Goal: Task Accomplishment & Management: Manage account settings

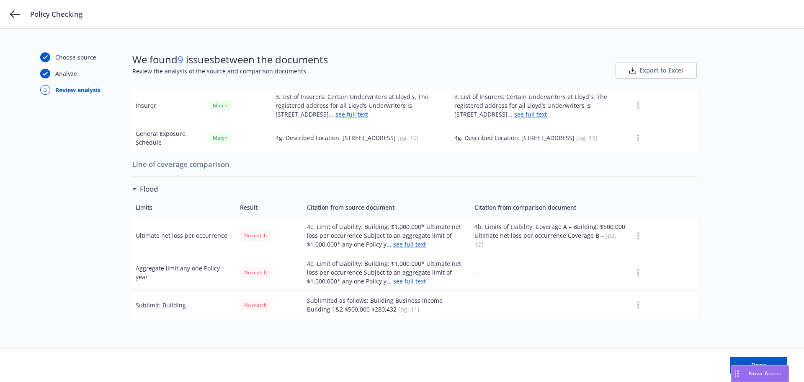
scroll to position [209, 0]
click at [417, 243] on link "see full text" at bounding box center [409, 243] width 33 height 8
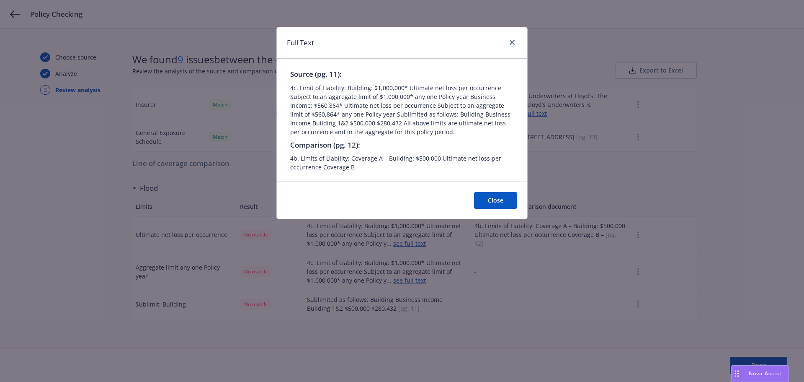
click at [725, 179] on div "Full Text Source (pg. 11): 4c. Limit of Liability: Building: $1,000,000* Ultima…" at bounding box center [402, 191] width 804 height 382
click at [498, 198] on button "Close" at bounding box center [495, 200] width 43 height 17
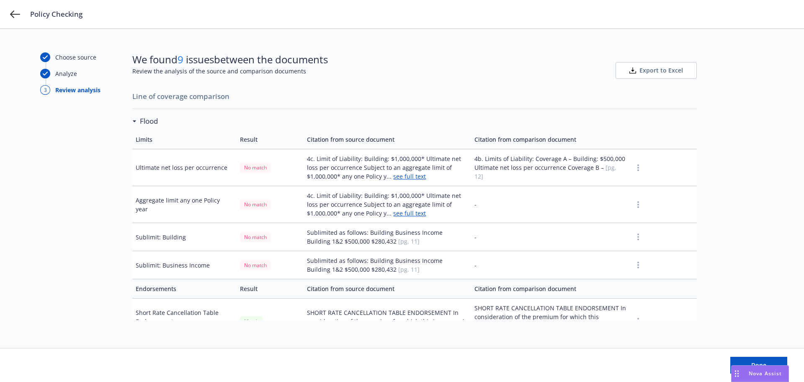
scroll to position [293, 0]
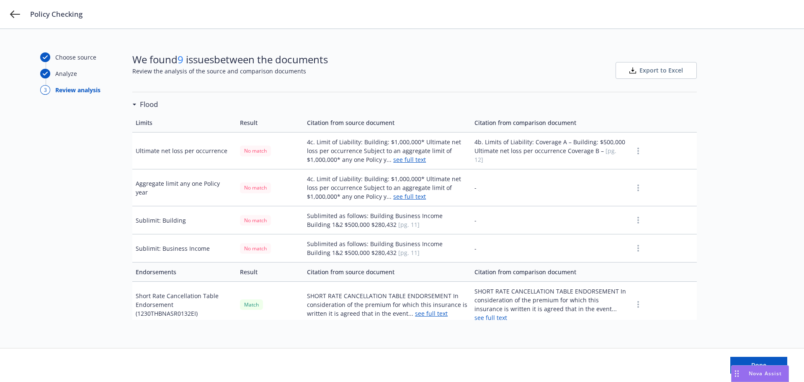
click at [637, 152] on circle "button" at bounding box center [638, 153] width 2 height 2
click at [567, 149] on td "4b. Limits of Liability: Coverage A – Building: $500,000 Ultimate net loss per …" at bounding box center [550, 150] width 159 height 37
click at [559, 155] on td "4b. Limits of Liability: Coverage A – Building: $500,000 Ultimate net loss per …" at bounding box center [550, 150] width 159 height 37
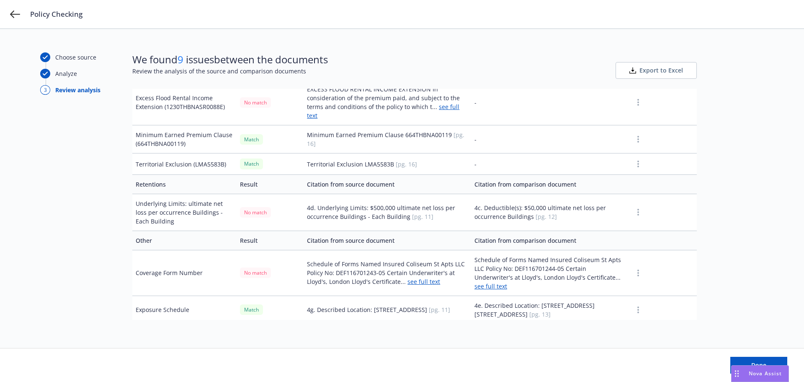
scroll to position [544, 0]
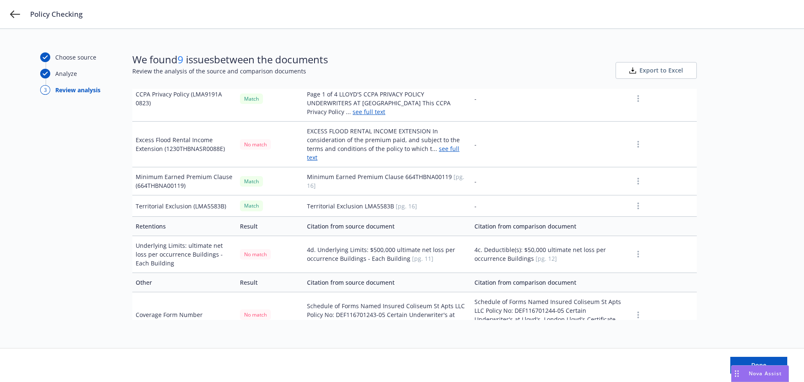
click at [443, 144] on link "see full text" at bounding box center [383, 152] width 152 height 17
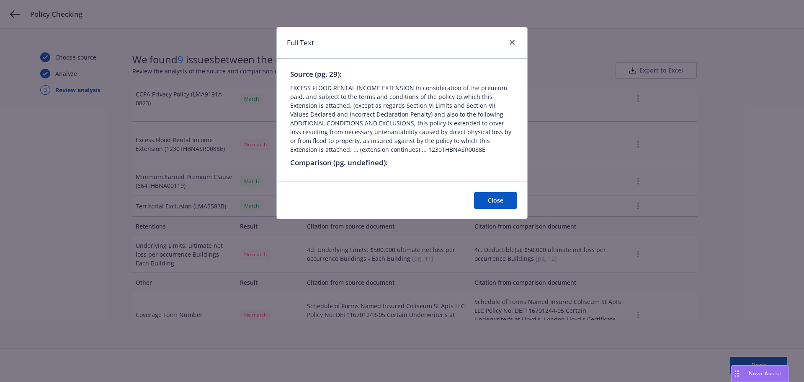
click at [497, 202] on button "Close" at bounding box center [495, 200] width 43 height 17
click at [497, 202] on td "-" at bounding box center [550, 205] width 159 height 21
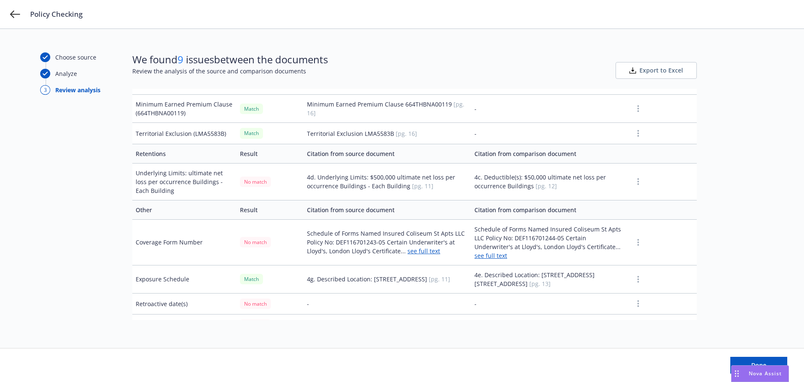
scroll to position [624, 0]
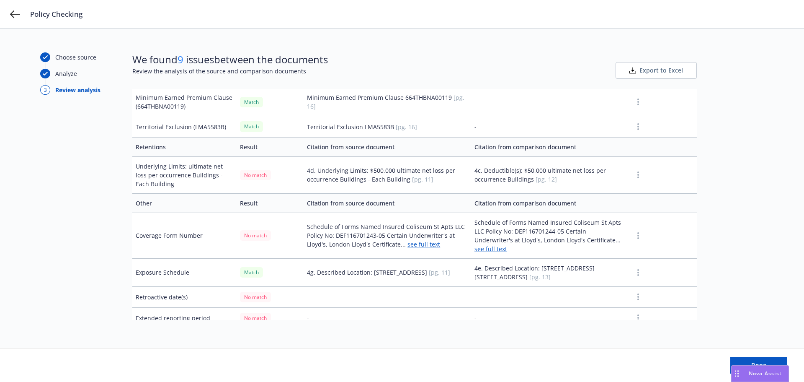
click at [429, 240] on link "see full text" at bounding box center [423, 244] width 33 height 8
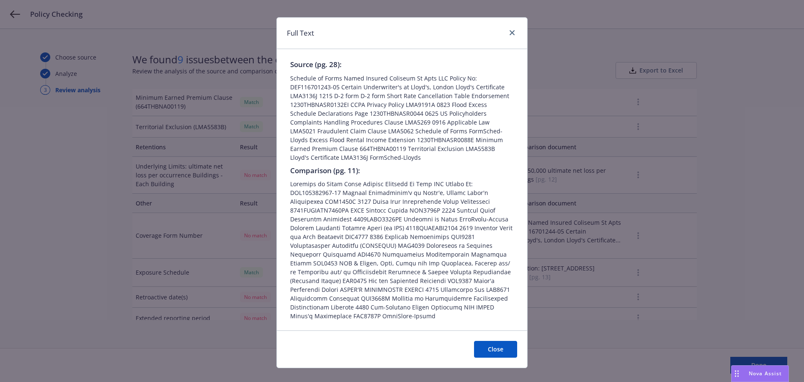
scroll to position [14, 0]
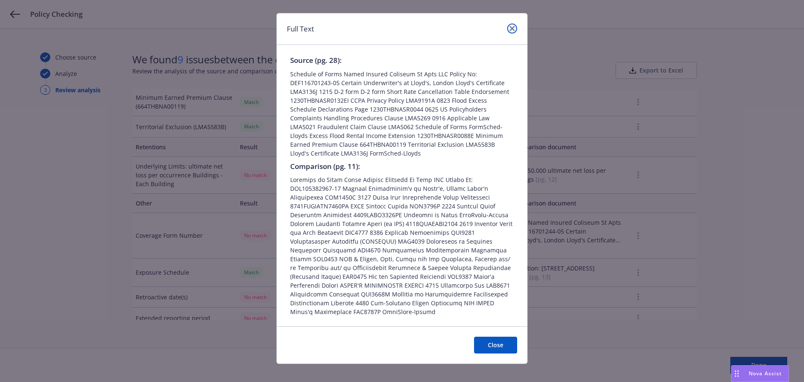
click at [510, 26] on link "close" at bounding box center [512, 28] width 10 height 10
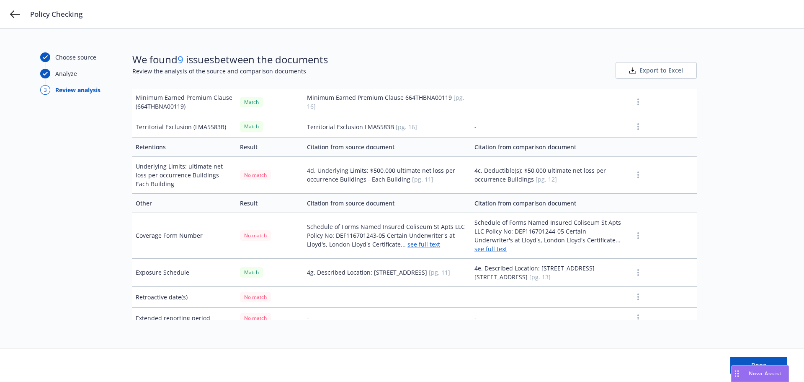
click at [760, 134] on div "Choose source Analyze 3 Review analysis We found 9 issues between the documents…" at bounding box center [402, 188] width 724 height 272
click at [771, 356] on button "Done" at bounding box center [758, 364] width 57 height 17
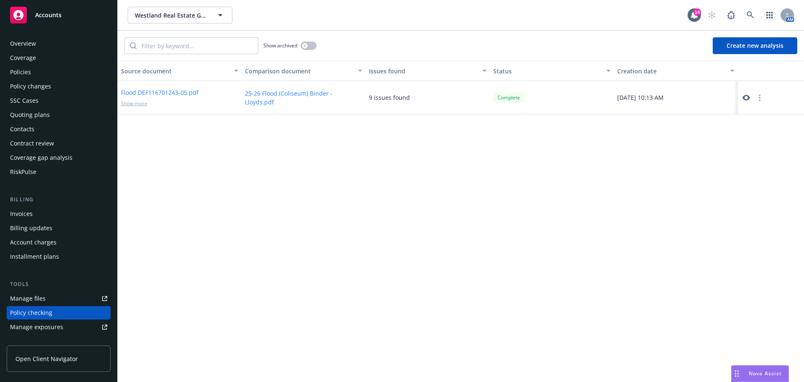
click at [17, 77] on div "Policies" at bounding box center [20, 71] width 21 height 13
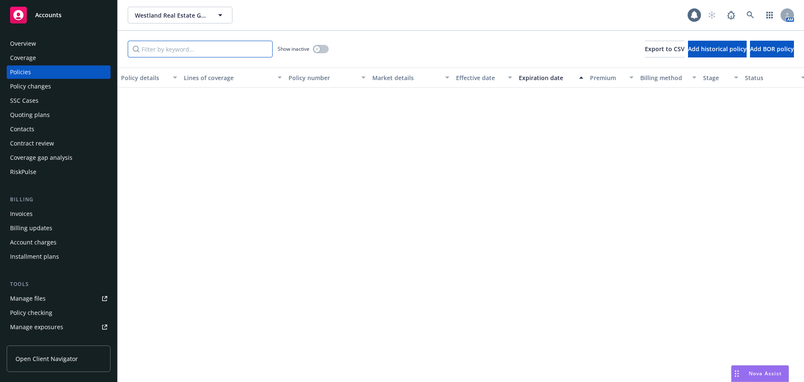
click at [201, 48] on input "Filter by keyword..." at bounding box center [200, 49] width 145 height 17
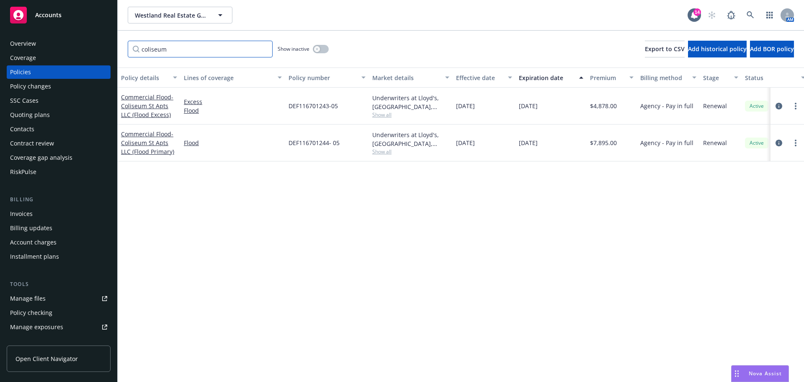
type input "coliseum"
click at [318, 46] on div "button" at bounding box center [317, 49] width 6 height 6
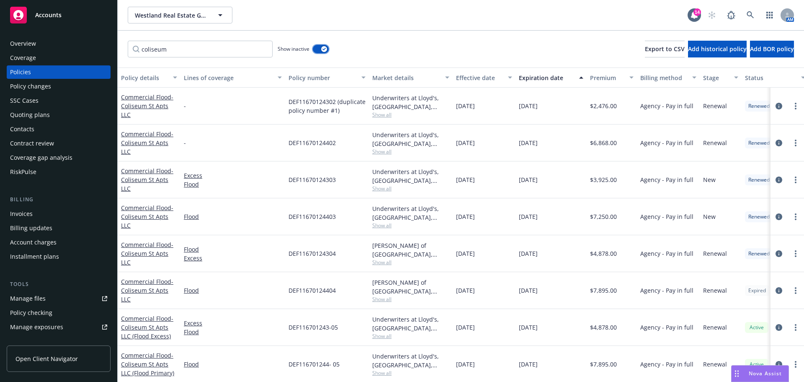
scroll to position [7, 0]
click at [776, 175] on icon "circleInformation" at bounding box center [779, 178] width 7 height 7
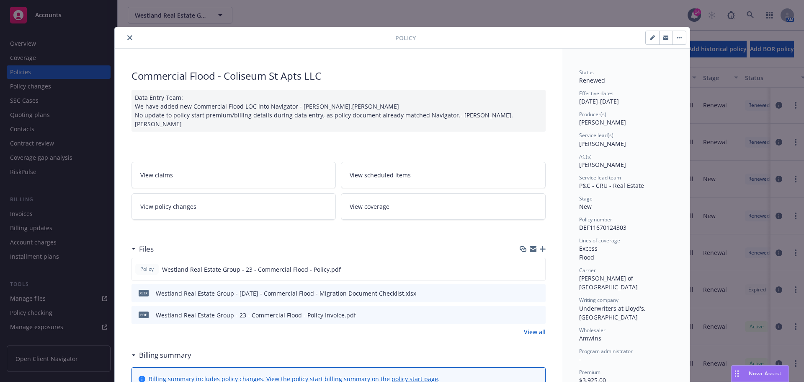
click at [125, 38] on button "close" at bounding box center [130, 38] width 10 height 10
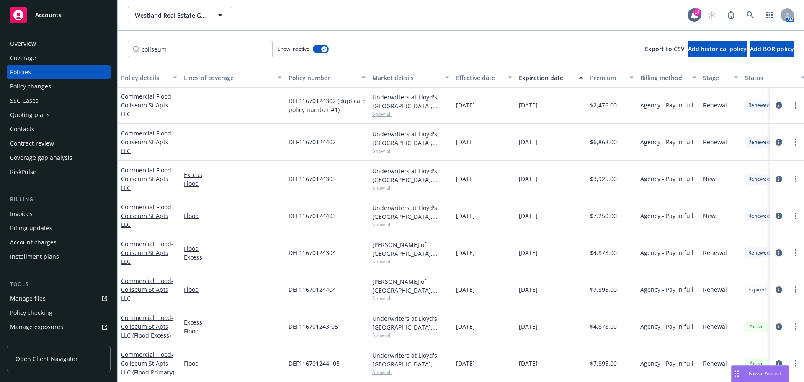
click at [776, 249] on icon "circleInformation" at bounding box center [779, 252] width 7 height 7
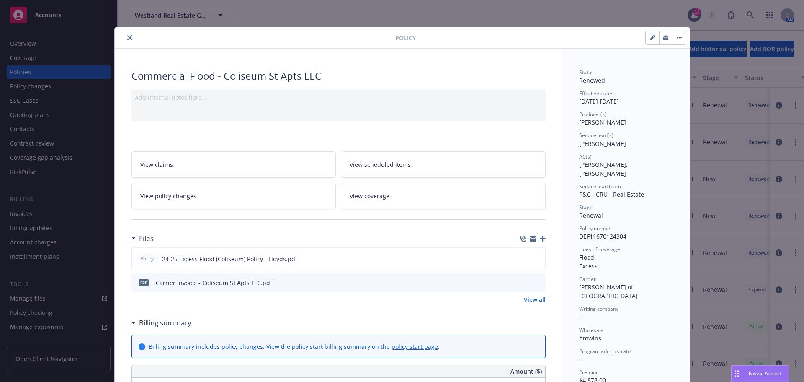
click at [127, 39] on icon "close" at bounding box center [129, 37] width 5 height 5
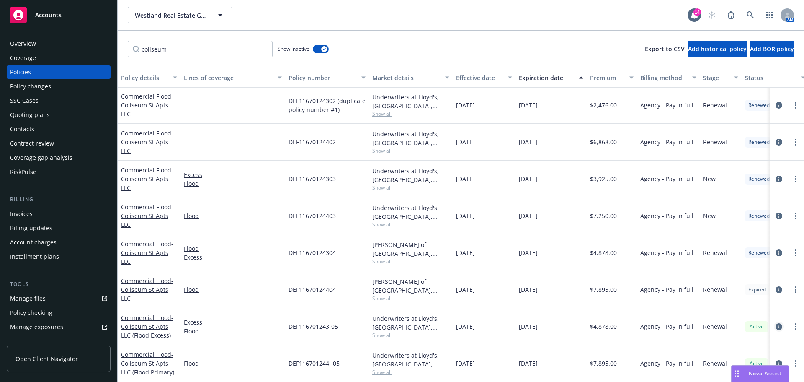
click at [776, 323] on icon "circleInformation" at bounding box center [779, 326] width 7 height 7
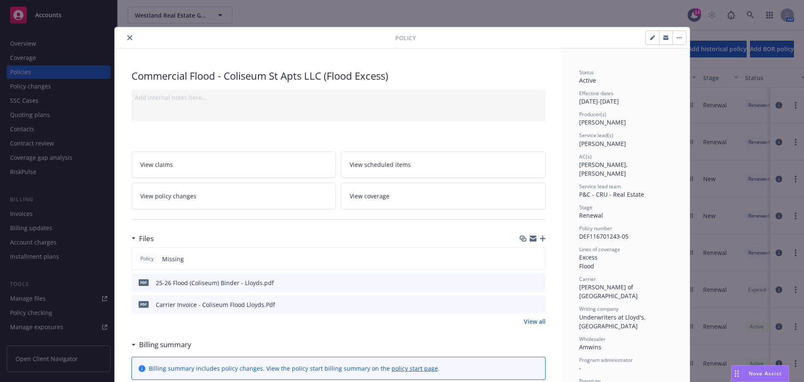
click at [540, 239] on icon "button" at bounding box center [543, 238] width 6 height 6
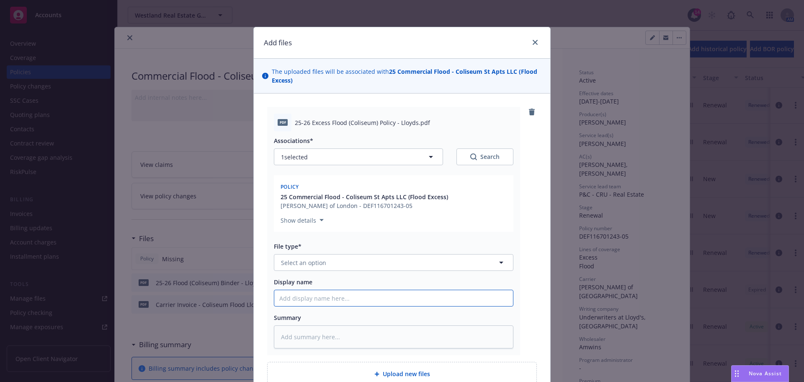
click at [342, 297] on input "Display name" at bounding box center [393, 298] width 239 height 16
paste input "25-26 Excess Flood (Coliseum) Policy - Lloyds"
type textarea "x"
type input "25-26 Excess Flood (Coliseum) Policy - Lloyds"
click at [349, 266] on button "Select an option" at bounding box center [394, 262] width 240 height 17
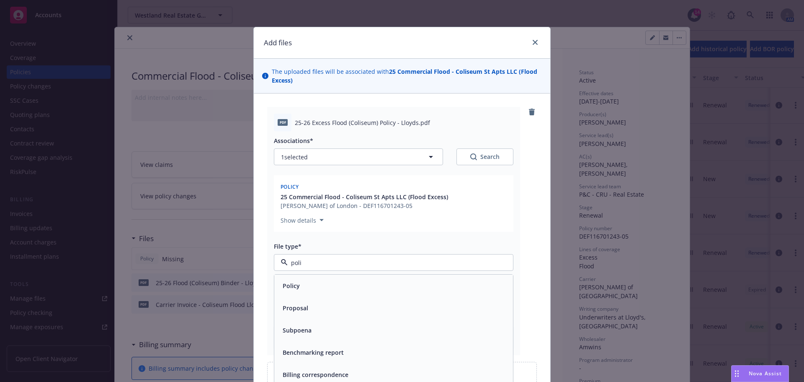
type input "polic"
click at [345, 287] on div "Policy" at bounding box center [393, 285] width 229 height 12
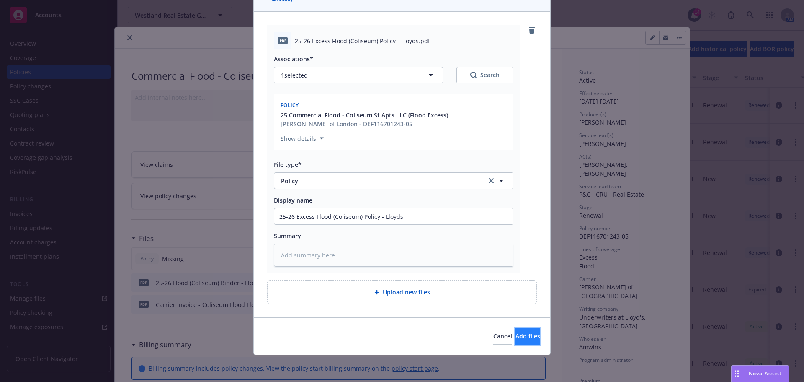
click at [516, 333] on span "Add files" at bounding box center [528, 336] width 25 height 8
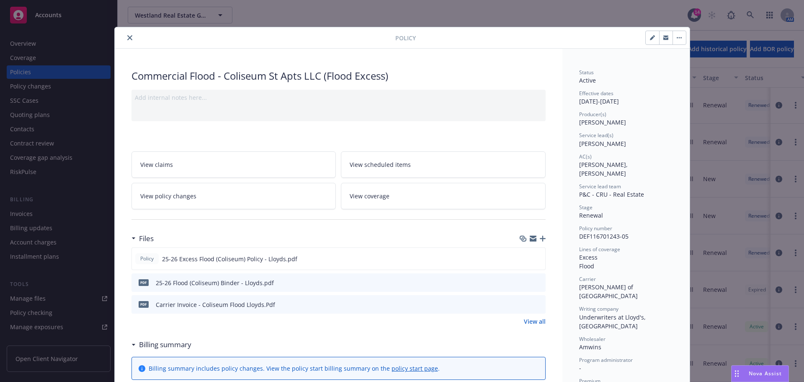
click at [127, 38] on icon "close" at bounding box center [129, 37] width 5 height 5
click at [129, 37] on icon "close" at bounding box center [129, 37] width 5 height 5
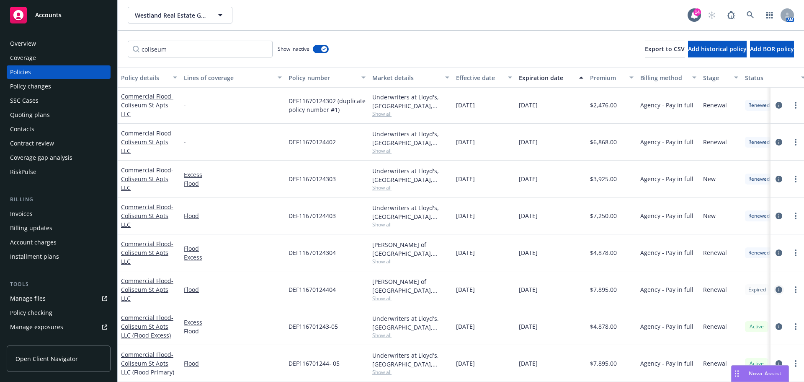
click at [776, 286] on icon "circleInformation" at bounding box center [779, 289] width 7 height 7
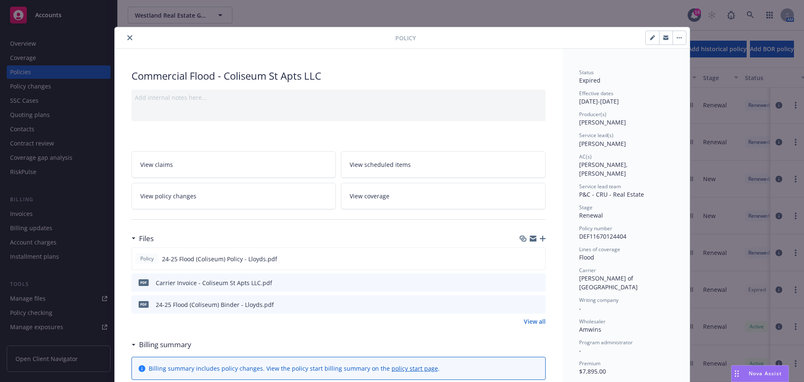
click at [127, 37] on icon "close" at bounding box center [129, 37] width 5 height 5
click at [130, 37] on button "close" at bounding box center [130, 38] width 10 height 10
click at [127, 38] on icon "close" at bounding box center [129, 37] width 5 height 5
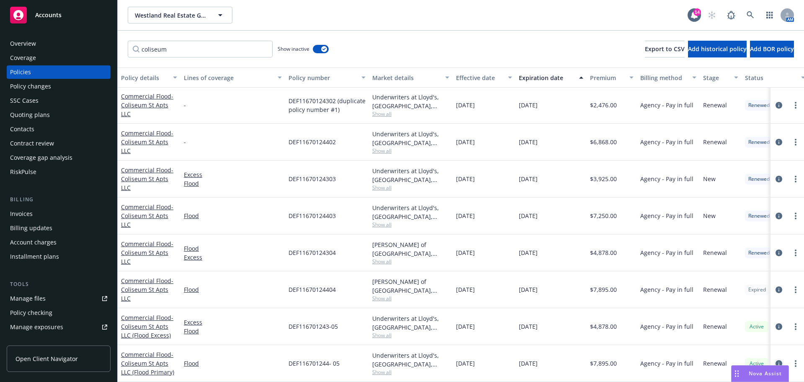
click at [776, 360] on icon "circleInformation" at bounding box center [779, 363] width 7 height 7
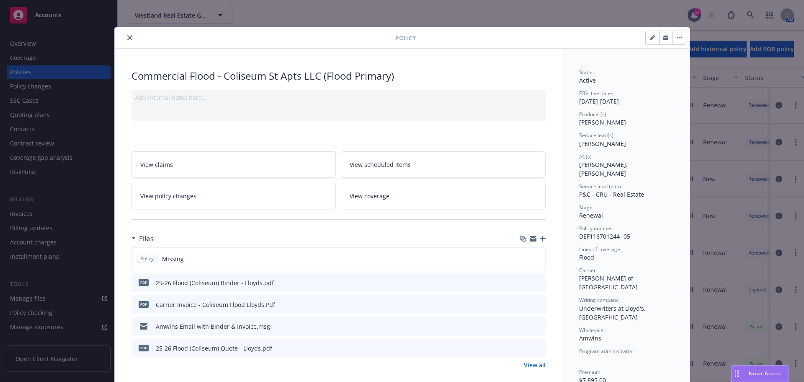
click at [540, 237] on icon "button" at bounding box center [543, 238] width 6 height 6
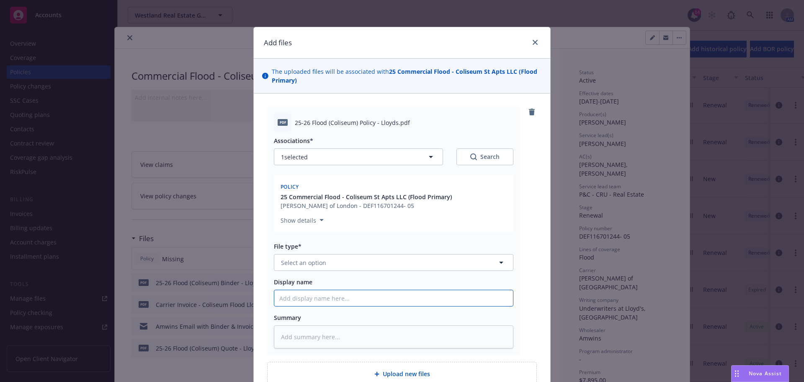
click at [341, 299] on input "Display name" at bounding box center [393, 298] width 239 height 16
paste input "25-26 Flood (Coliseum) Policy - Lloyds"
type textarea "x"
type input "25-26 Flood (Coliseum) Policy - Lloyds"
click at [353, 268] on button "Select an option" at bounding box center [394, 262] width 240 height 17
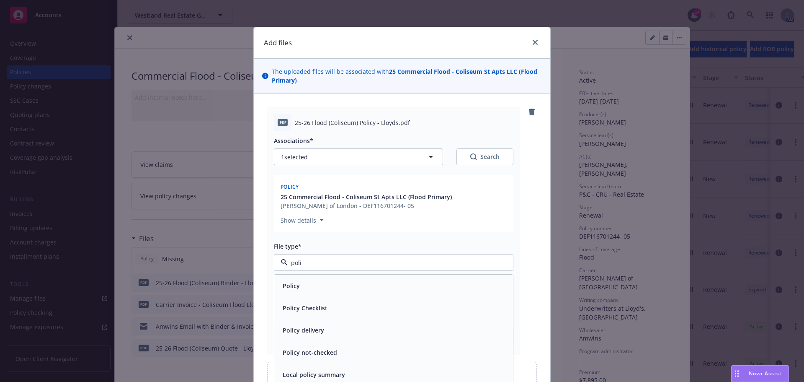
type input "polic"
click at [343, 276] on div "Policy" at bounding box center [393, 285] width 239 height 22
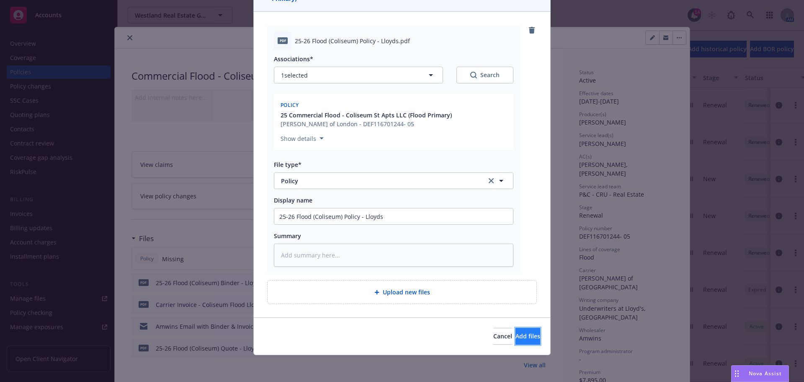
click at [516, 334] on button "Add files" at bounding box center [528, 335] width 25 height 17
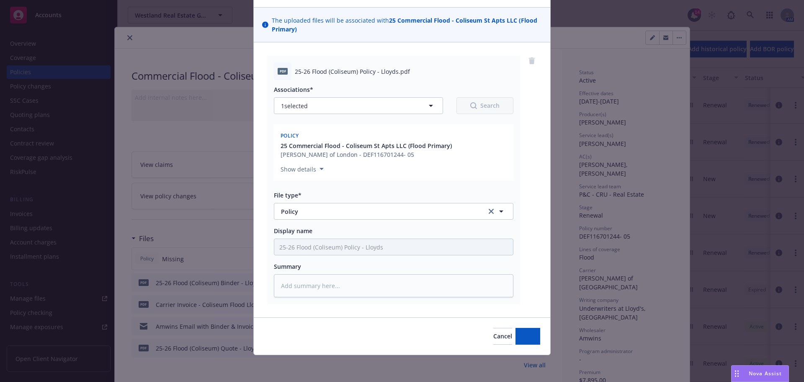
scroll to position [51, 0]
type textarea "x"
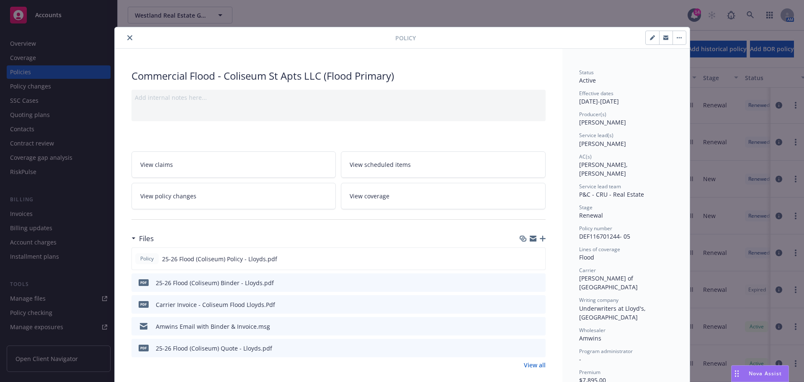
click at [134, 39] on div at bounding box center [256, 38] width 277 height 10
click at [127, 39] on icon "close" at bounding box center [129, 37] width 5 height 5
click at [183, 15] on div "Policy Commercial Flood - Coliseum St Apts LLC (Flood Primary) Add internal not…" at bounding box center [402, 191] width 804 height 382
click at [127, 37] on icon "close" at bounding box center [129, 37] width 5 height 5
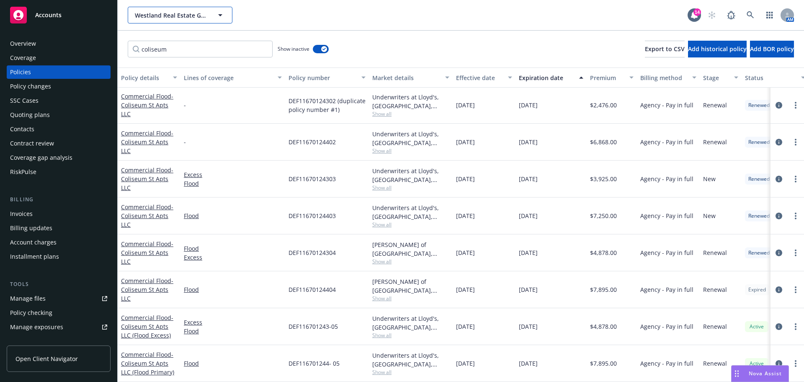
click at [157, 21] on button "Westland Real Estate Group" at bounding box center [180, 15] width 105 height 17
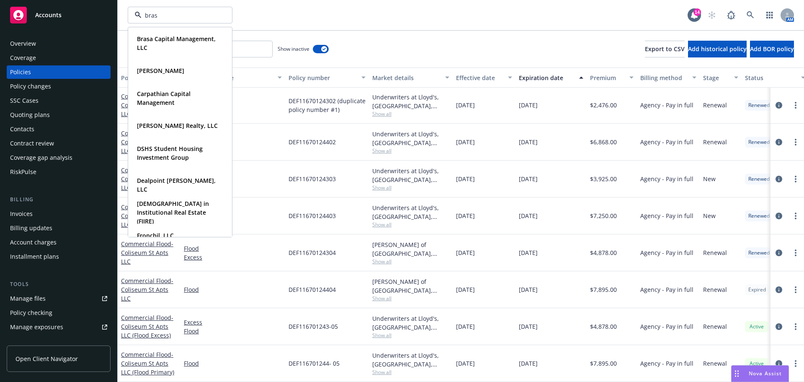
type input "brasa"
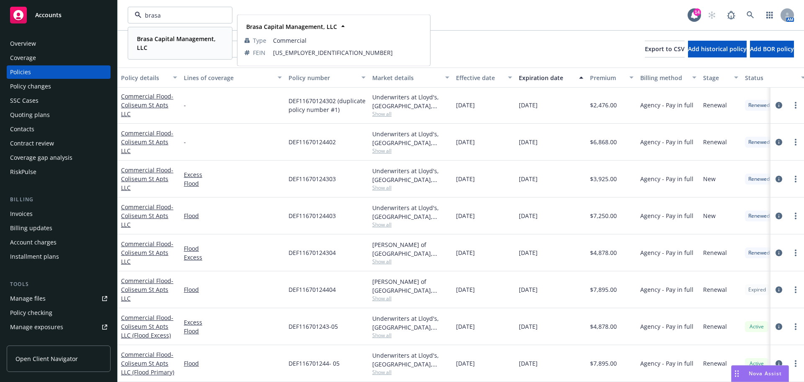
click at [154, 37] on strong "Brasa Capital Management, LLC" at bounding box center [176, 43] width 79 height 17
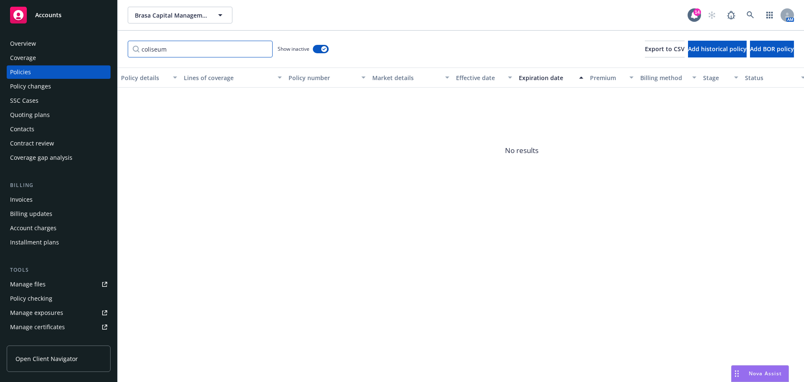
drag, startPoint x: 184, startPoint y: 47, endPoint x: 116, endPoint y: 45, distance: 67.9
click at [116, 45] on div "Accounts Overview Coverage Policies Policy changes SSC Cases Quoting plans Cont…" at bounding box center [402, 191] width 804 height 382
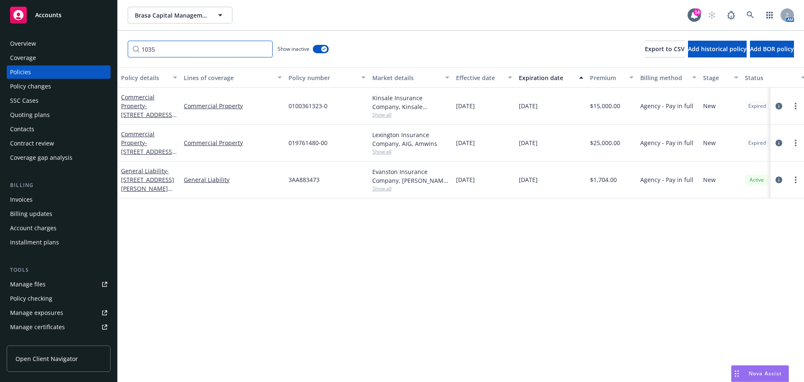
type input "1035"
click at [780, 107] on icon "circleInformation" at bounding box center [779, 106] width 7 height 7
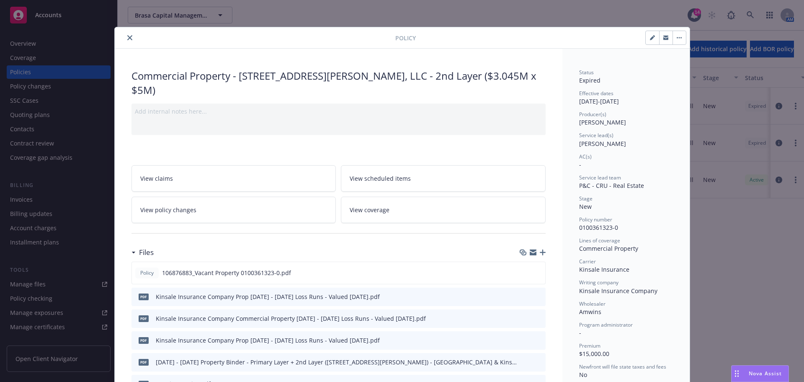
click at [206, 196] on link "View policy changes" at bounding box center [233, 209] width 205 height 26
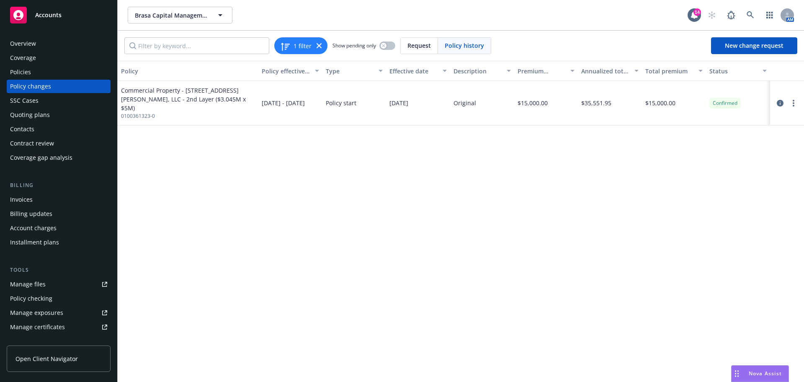
click at [39, 81] on div "Policy changes" at bounding box center [30, 86] width 41 height 13
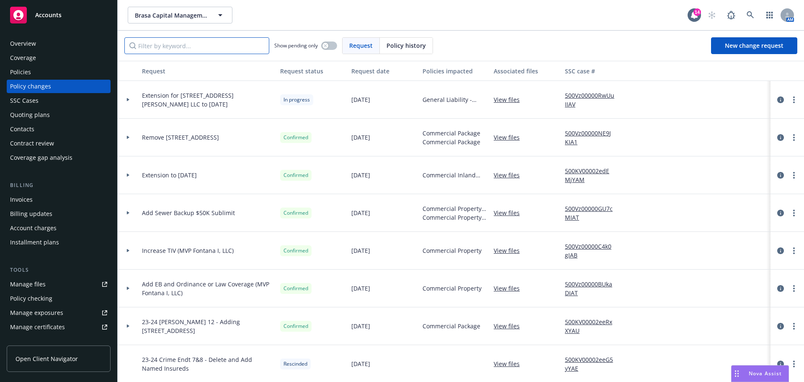
click at [200, 39] on input "Filter by keyword..." at bounding box center [196, 45] width 145 height 17
click at [130, 101] on div at bounding box center [128, 99] width 14 height 3
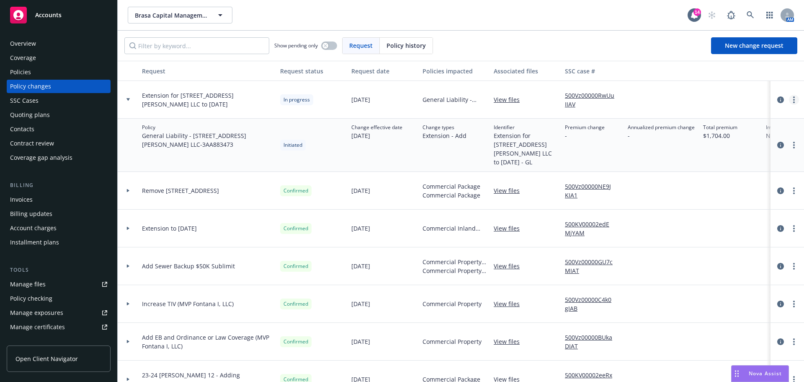
click at [789, 99] on link "more" at bounding box center [794, 100] width 10 height 10
click at [718, 166] on link "Resume workflow" at bounding box center [721, 167] width 144 height 17
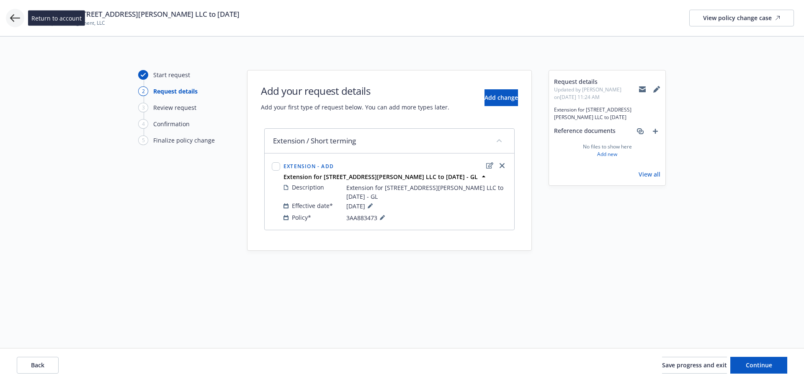
click at [10, 21] on icon at bounding box center [15, 18] width 10 height 10
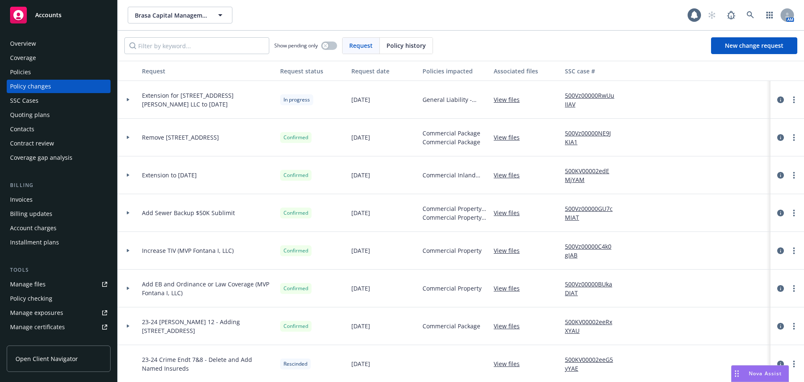
click at [37, 71] on div "Policies" at bounding box center [58, 71] width 97 height 13
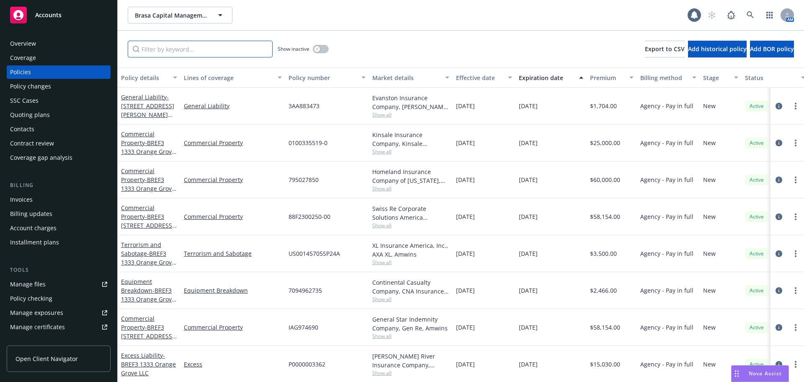
click at [216, 50] on input "Filter by keyword..." at bounding box center [200, 49] width 145 height 17
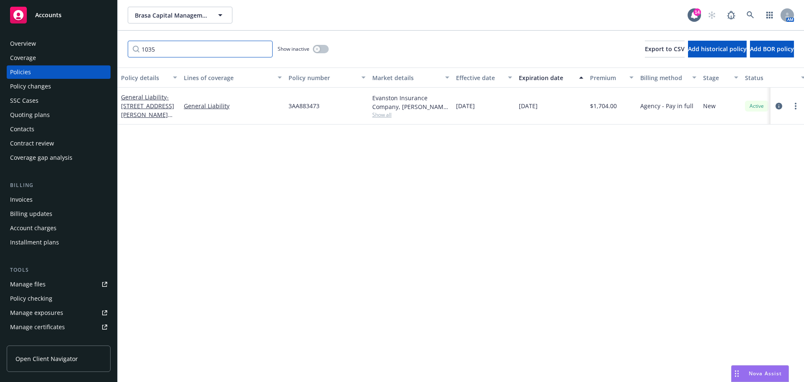
type input "1035"
click at [314, 46] on button "button" at bounding box center [321, 49] width 16 height 8
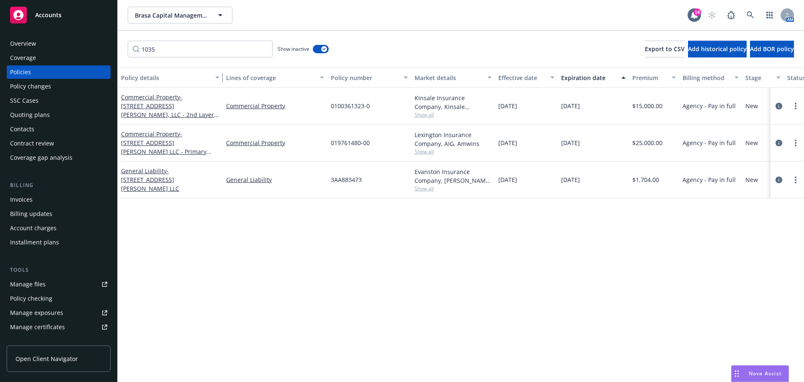
drag, startPoint x: 178, startPoint y: 78, endPoint x: 220, endPoint y: 78, distance: 42.3
click at [220, 78] on div "button" at bounding box center [219, 77] width 4 height 19
click at [62, 89] on div "Policy changes" at bounding box center [58, 86] width 97 height 13
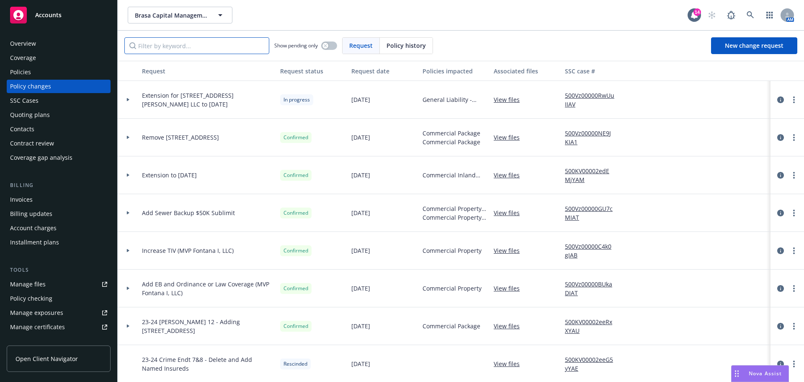
click at [186, 46] on input "Filter by keyword..." at bounding box center [196, 45] width 145 height 17
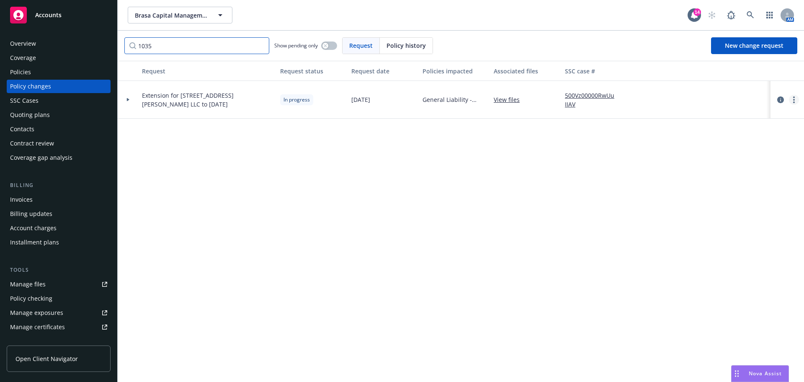
type input "1035"
click at [793, 100] on icon "more" at bounding box center [794, 99] width 2 height 7
click at [712, 162] on link "Resume workflow" at bounding box center [727, 167] width 144 height 17
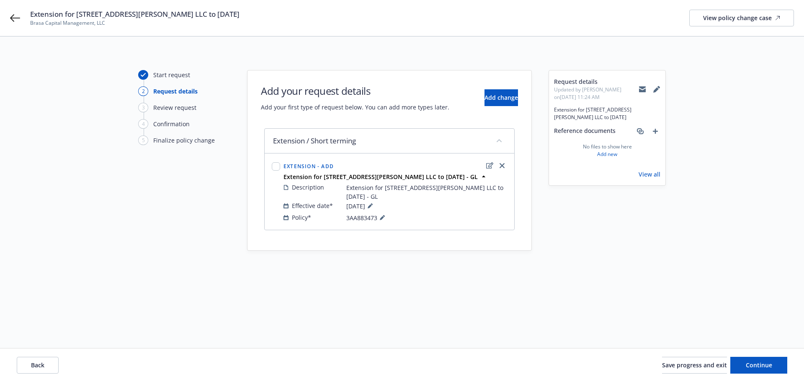
click at [466, 273] on div "Start request 2 Request details 3 Review request 4 Confirmation 5 Finalize poli…" at bounding box center [402, 192] width 784 height 244
click at [487, 95] on span "Add change" at bounding box center [502, 97] width 34 height 8
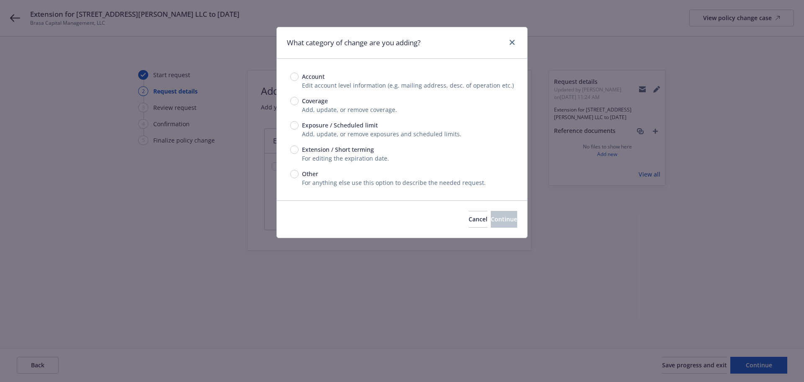
click at [338, 124] on span "Exposure / Scheduled limit" at bounding box center [340, 125] width 76 height 9
click at [299, 124] on input "Exposure / Scheduled limit" at bounding box center [294, 125] width 8 height 8
radio input "true"
click at [491, 218] on span "Continue" at bounding box center [504, 219] width 26 height 8
type textarea "x"
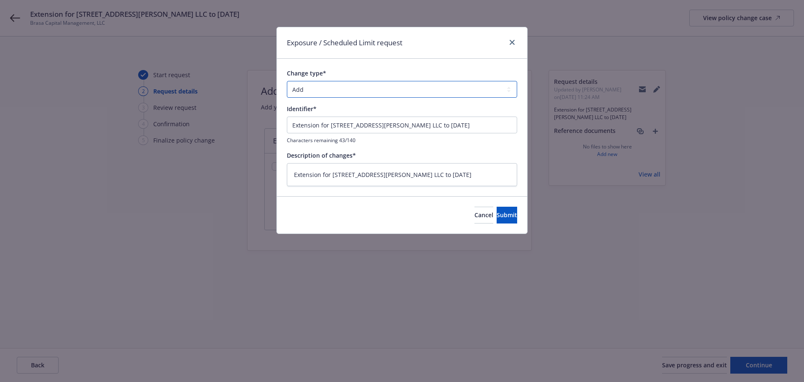
click at [385, 81] on select "Add Audit Change Remove" at bounding box center [402, 89] width 230 height 17
click at [511, 36] on div "Exposure / Scheduled Limit request" at bounding box center [402, 42] width 250 height 31
click at [513, 40] on icon "close" at bounding box center [512, 42] width 5 height 5
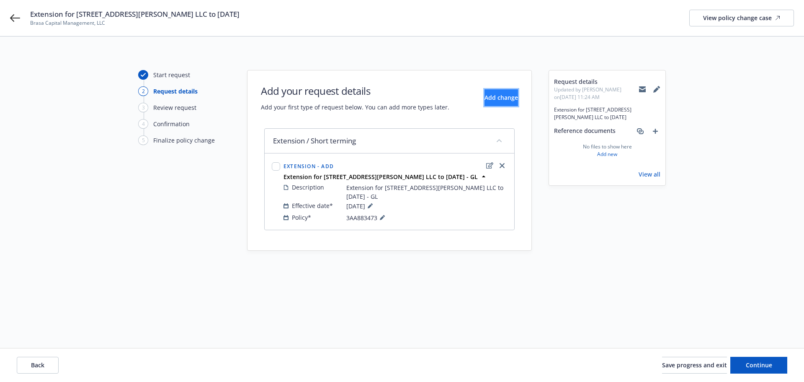
click at [485, 98] on span "Add change" at bounding box center [502, 97] width 34 height 8
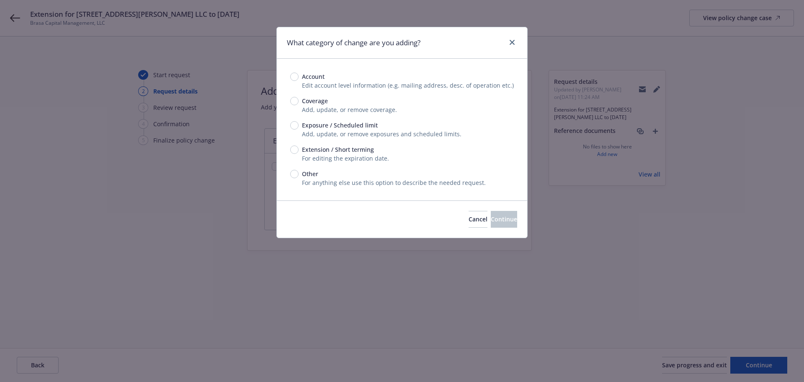
drag, startPoint x: 345, startPoint y: 156, endPoint x: 352, endPoint y: 161, distance: 8.1
click at [345, 156] on span "For editing the expiration date." at bounding box center [345, 158] width 87 height 8
click at [333, 154] on span "For editing the expiration date." at bounding box center [345, 158] width 87 height 8
click at [284, 153] on div "Account Edit account level information (e.g. mailing address, desc. of operatio…" at bounding box center [402, 130] width 250 height 142
click at [294, 150] on input "Extension / Short terming" at bounding box center [294, 149] width 8 height 8
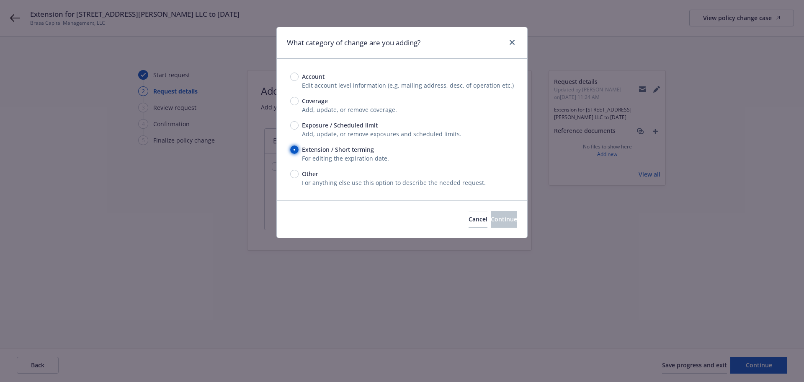
radio input "true"
click at [500, 224] on button "Continue" at bounding box center [504, 219] width 26 height 17
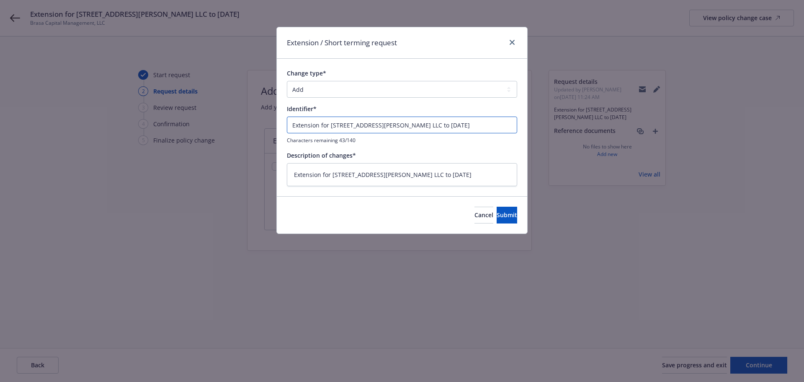
click at [449, 125] on input "Extension for [STREET_ADDRESS][PERSON_NAME] LLC to [DATE]" at bounding box center [402, 124] width 230 height 17
type textarea "x"
type input "Extension for [STREET_ADDRESS][PERSON_NAME] LLC to [DATE]"
type textarea "x"
type input "Extension for [STREET_ADDRESS][PERSON_NAME] LLC to [DATE] -"
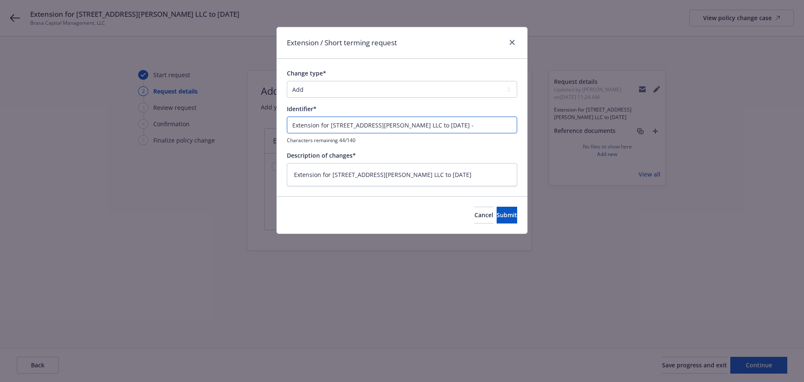
type textarea "x"
type input "Extension for [STREET_ADDRESS][PERSON_NAME] LLC to [DATE] -"
type textarea "x"
type input "Extension for [STREET_ADDRESS][PERSON_NAME] LLC to [DATE] - P"
type textarea "x"
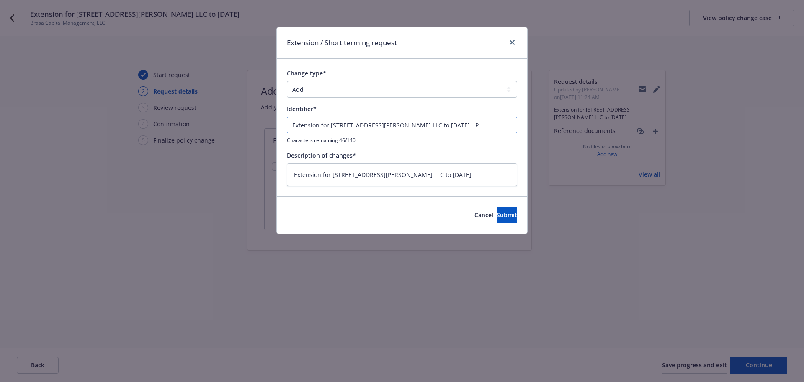
type input "Extension for [STREET_ADDRESS][PERSON_NAME] LLC to [DATE] - Pr"
type textarea "x"
type input "Extension for [STREET_ADDRESS][PERSON_NAME] LLC to [DATE] - Pro"
type textarea "x"
type input "Extension for [STREET_ADDRESS][PERSON_NAME] LLC to [DATE] - Prop"
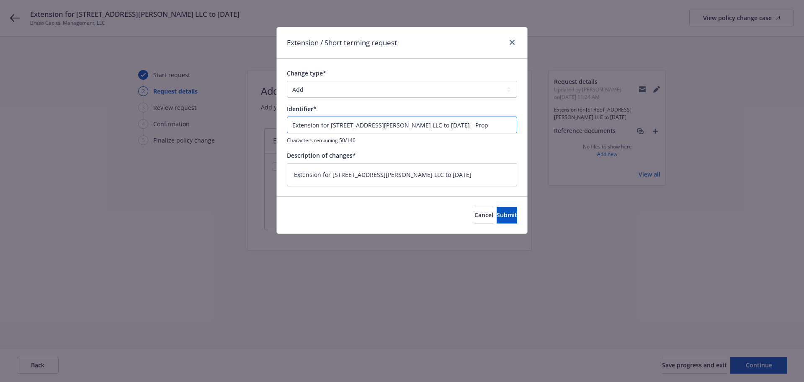
type textarea "x"
type input "Extension for [STREET_ADDRESS][PERSON_NAME] LLC to [DATE] - Prop"
type textarea "x"
type input "Extension for [STREET_ADDRESS][PERSON_NAME] LLC to [DATE] - Prop P"
type textarea "x"
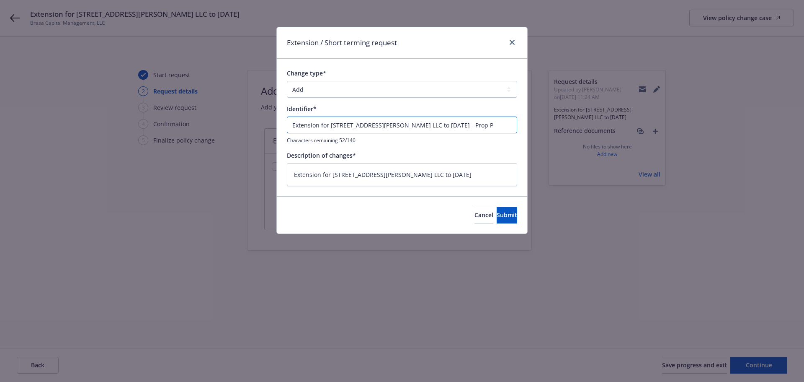
type input "Extension for [STREET_ADDRESS][PERSON_NAME] LLC to [DATE] - Prop Pr"
type textarea "x"
type input "Extension for [STREET_ADDRESS][PERSON_NAME] LLC to [DATE] - Prop Pri"
type textarea "x"
type input "Extension for [STREET_ADDRESS][PERSON_NAME] LLC to [DATE] - Prop Prim"
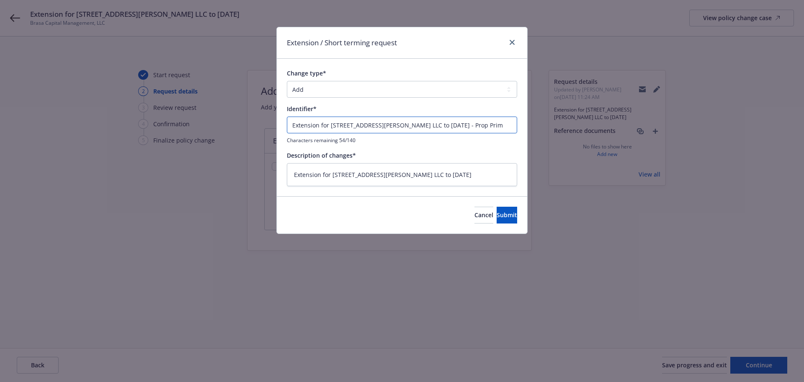
type textarea "x"
type input "Extension for [STREET_ADDRESS][PERSON_NAME] LLC to [DATE] - Prop Prima"
type textarea "x"
type input "Extension for [STREET_ADDRESS][PERSON_NAME] LLC to [DATE] - Prop Primar"
type textarea "x"
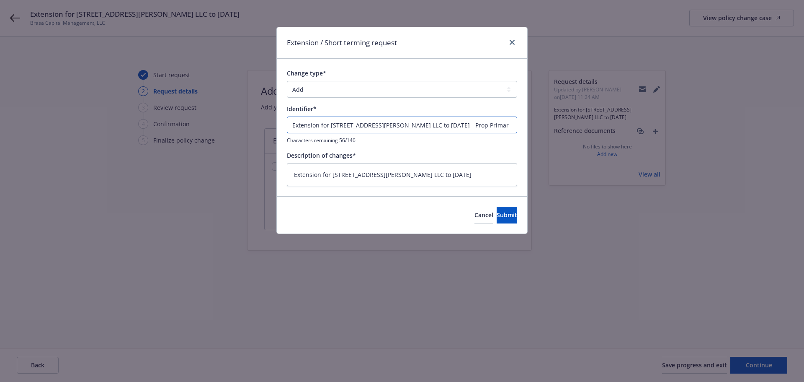
type input "Extension for [STREET_ADDRESS][PERSON_NAME] LLC to [DATE] - Prop Primary"
type textarea "x"
type input "Extension for [STREET_ADDRESS][PERSON_NAME] LLC to [DATE] - Prop Primary"
type textarea "x"
type input "Extension for [STREET_ADDRESS][PERSON_NAME] LLC to [DATE] - Prop Primary $"
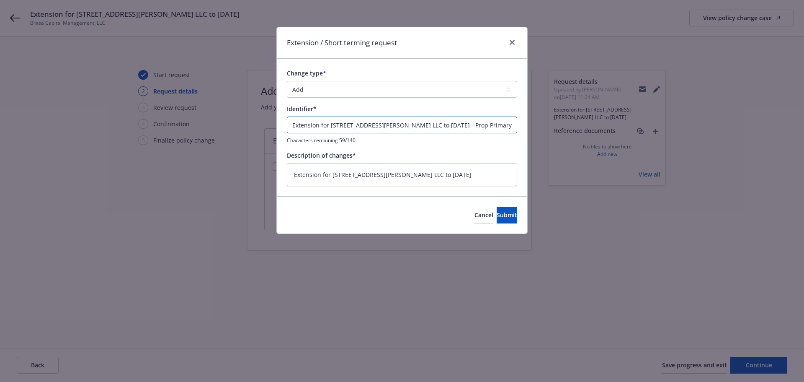
type textarea "x"
type input "Extension for [STREET_ADDRESS][PERSON_NAME] LLC to [DATE] - Prop Primary $5"
click at [421, 125] on input "Extension for [STREET_ADDRESS][PERSON_NAME] LLC to [DATE] - Prop Primary $5" at bounding box center [402, 124] width 230 height 17
type textarea "x"
type input "Extension for [STREET_ADDRESS][PERSON_NAME] LLC to [DATE] - LProp Primary $5"
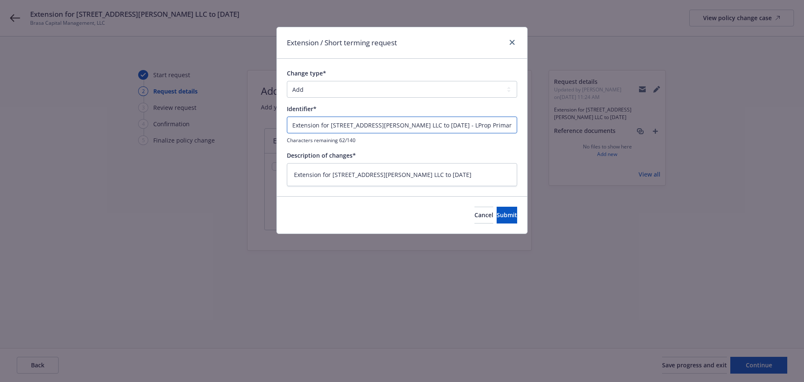
type textarea "x"
type input "Extension for [STREET_ADDRESS][PERSON_NAME] LLC to [DATE] - LeProp Primary $5"
type textarea "x"
type input "Extension for [STREET_ADDRESS][PERSON_NAME] LLC to [DATE] - LexProp Primary $5"
type textarea "x"
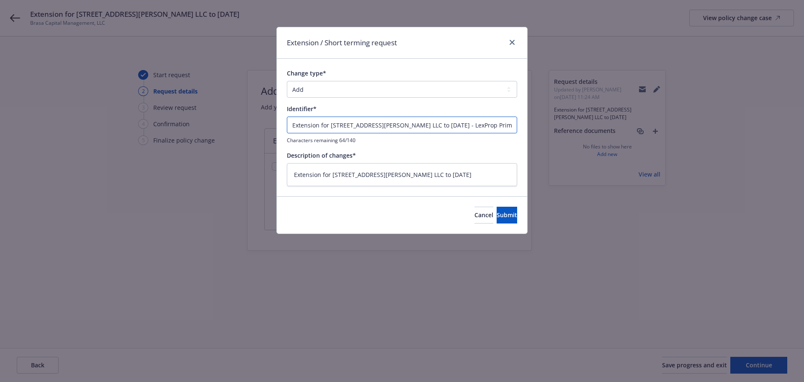
type input "Extension for [STREET_ADDRESS][PERSON_NAME] LLC to [DATE] - LexiProp Primary $5"
type textarea "x"
type input "Extension for [STREET_ADDRESS][PERSON_NAME] LLC to [DATE] - LexingProp Primary …"
type textarea "x"
type input "Extension for [STREET_ADDRESS][PERSON_NAME] LLC to [DATE] - LexingtProp Primary…"
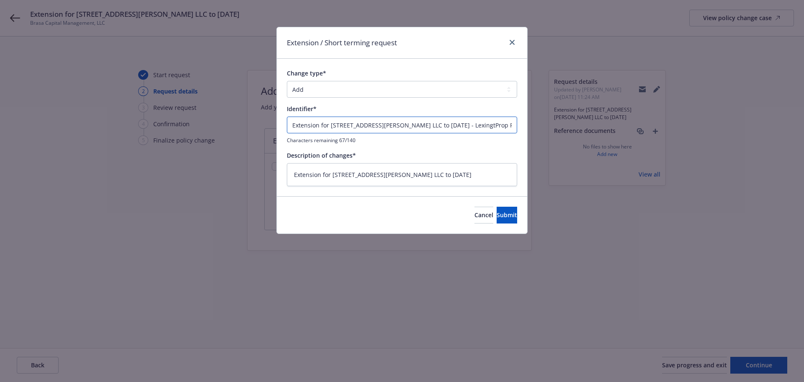
type textarea "x"
type input "Extension for [STREET_ADDRESS][PERSON_NAME] LLC to [DATE] - LexingtoProp Primar…"
type textarea "x"
type input "Extension for [STREET_ADDRESS][PERSON_NAME] LLC to [DATE] - LexingtonProp Prima…"
type textarea "x"
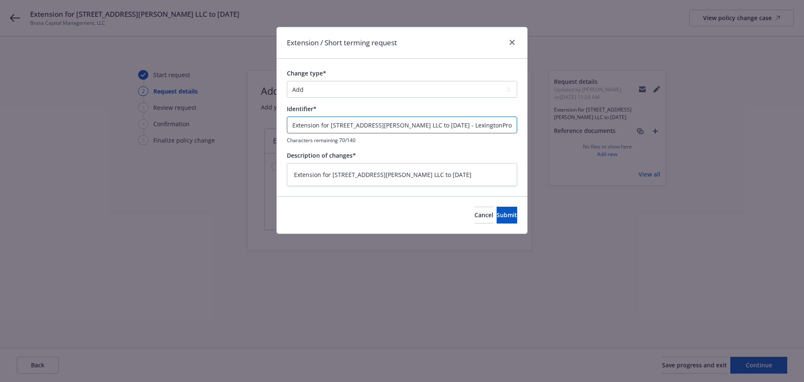
type input "Extension for [STREET_ADDRESS][PERSON_NAME] LLC to [DATE] - [GEOGRAPHIC_DATA] P…"
drag, startPoint x: 448, startPoint y: 127, endPoint x: 511, endPoint y: 124, distance: 62.9
click at [511, 124] on input "Extension for [STREET_ADDRESS][PERSON_NAME] LLC to [DATE] - [GEOGRAPHIC_DATA] P…" at bounding box center [402, 124] width 230 height 17
type textarea "x"
type input "Extension for [STREET_ADDRESS][PERSON_NAME] LLC to [DATE] - [GEOGRAPHIC_DATA]"
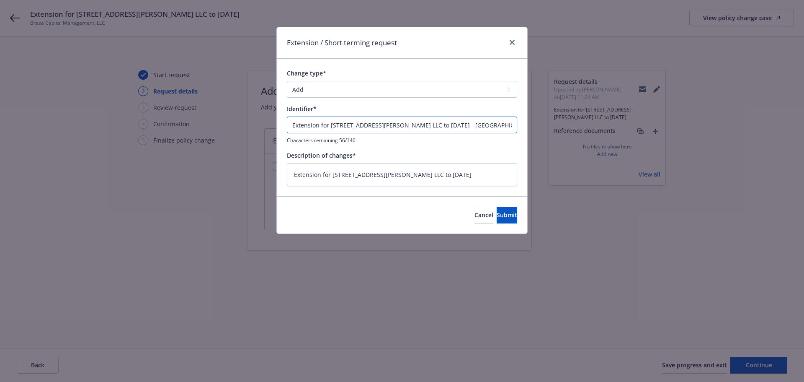
type textarea "x"
type input "Extension for [STREET_ADDRESS][PERSON_NAME] LLC to [DATE] - [GEOGRAPHIC_DATA]"
click at [454, 120] on input "Extension for [STREET_ADDRESS][PERSON_NAME] LLC to [DATE] - [GEOGRAPHIC_DATA]" at bounding box center [402, 124] width 230 height 17
click at [451, 177] on textarea "Extension for [STREET_ADDRESS][PERSON_NAME] LLC to [DATE]" at bounding box center [402, 174] width 230 height 23
paste textarea "- [GEOGRAPHIC_DATA]"
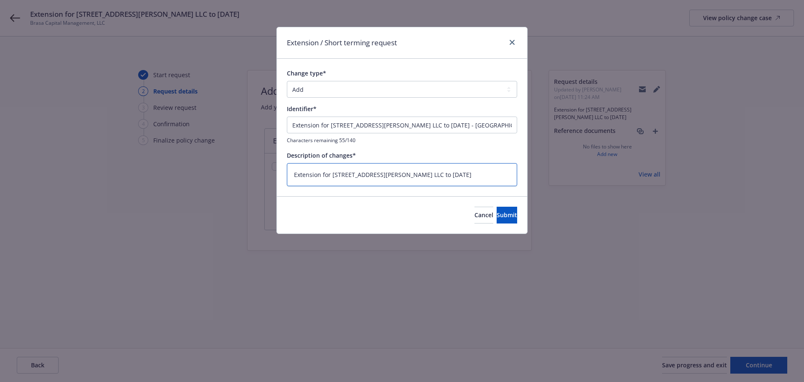
type textarea "x"
type textarea "Extension for [STREET_ADDRESS][PERSON_NAME] LLC to [DATE] - [GEOGRAPHIC_DATA]"
click at [497, 212] on span "Submit" at bounding box center [507, 215] width 21 height 8
type textarea "x"
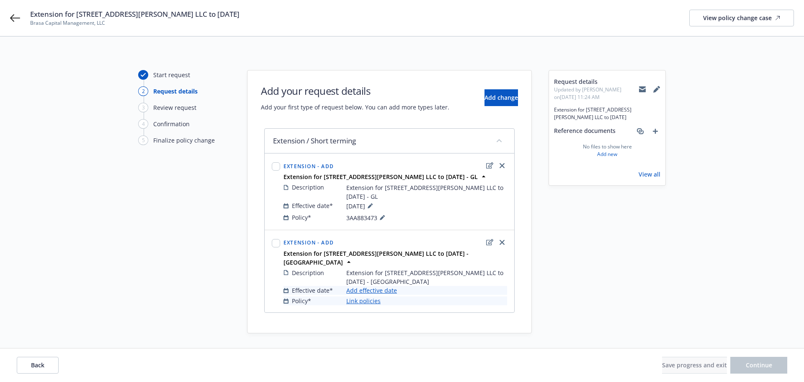
click at [387, 286] on link "Add effective date" at bounding box center [371, 290] width 51 height 9
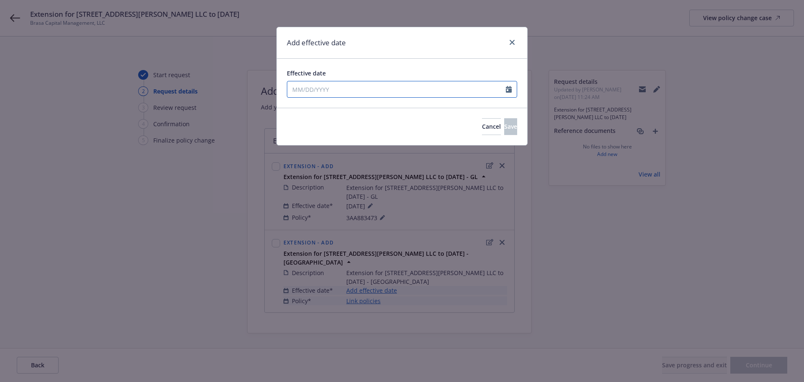
click at [348, 91] on input "Effective date" at bounding box center [396, 89] width 219 height 16
select select "9"
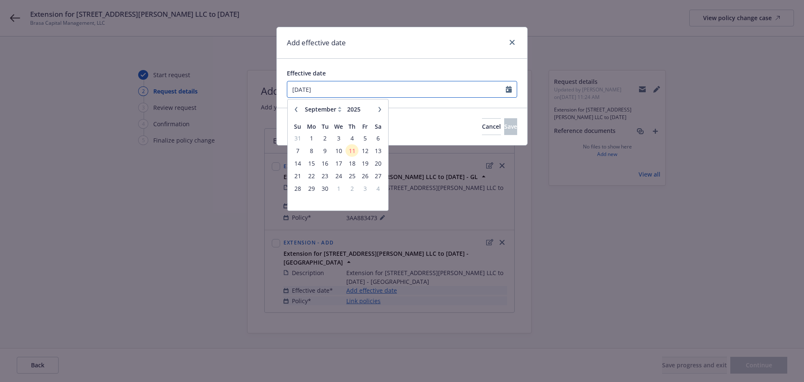
type input "[DATE]"
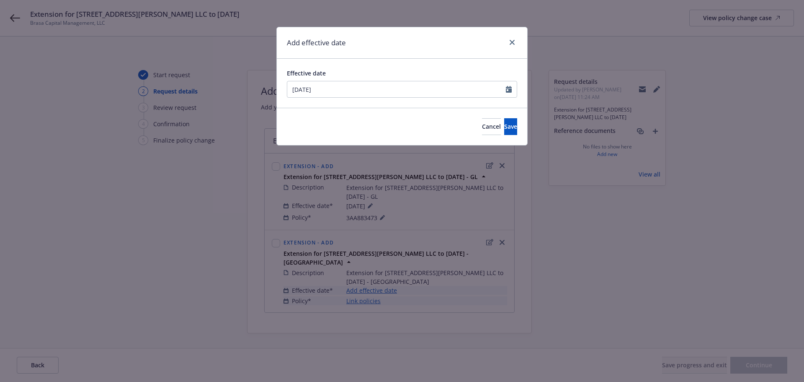
click at [384, 59] on div "Effective date [DATE] January February March April May June July August Septemb…" at bounding box center [402, 83] width 250 height 49
click at [504, 124] on span "Save" at bounding box center [510, 126] width 13 height 8
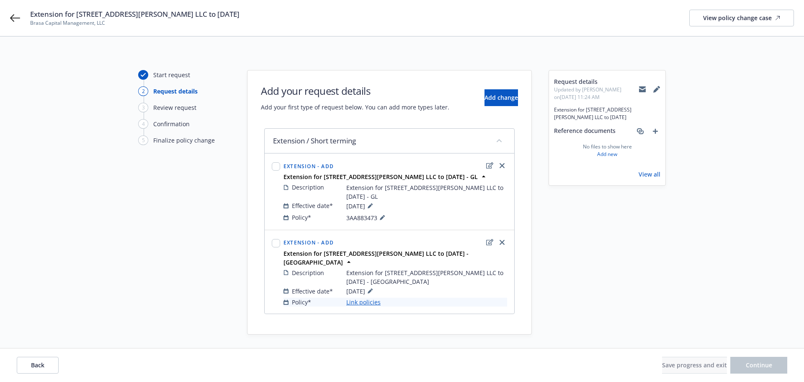
click at [366, 297] on link "Link policies" at bounding box center [363, 301] width 34 height 9
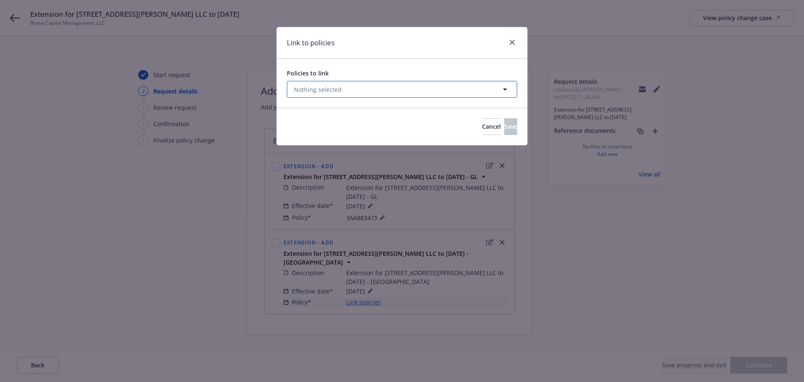
click at [337, 89] on span "Nothing selected" at bounding box center [318, 89] width 48 height 9
select select "ACTIVE"
type input "019761480"
click at [477, 107] on select "All Active Upcoming Expired Cancelled" at bounding box center [476, 109] width 48 height 13
select select
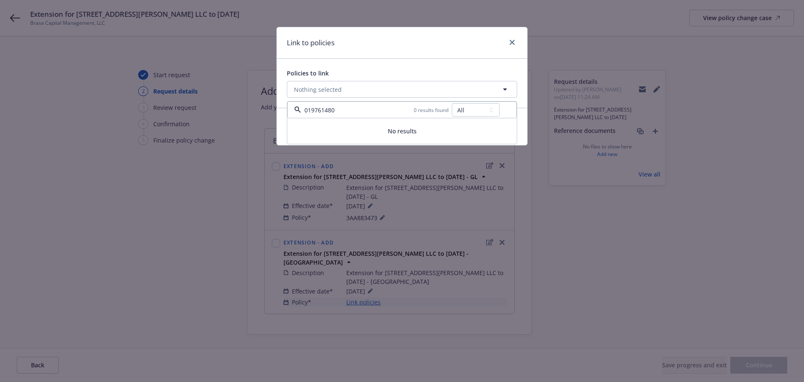
click at [452, 103] on select "All Active Upcoming Expired Cancelled" at bounding box center [476, 109] width 48 height 13
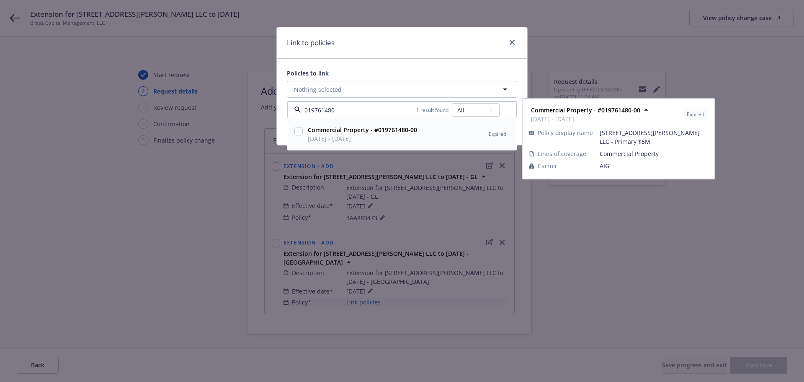
click at [304, 129] on div "Commercial Property - #019761480-00 [DATE] - [DATE]" at bounding box center [361, 134] width 114 height 21
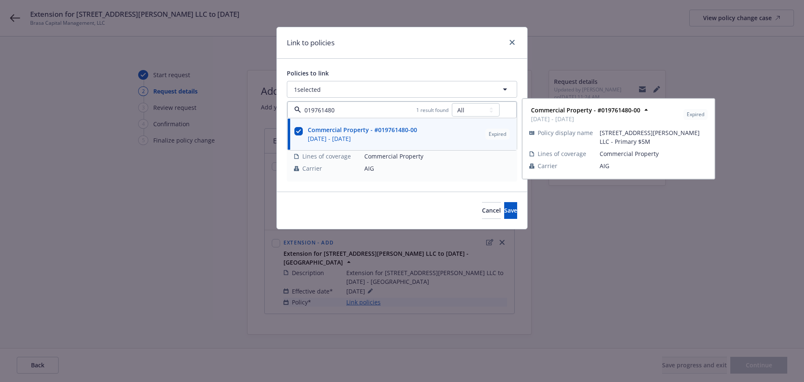
click at [300, 129] on input "checkbox" at bounding box center [298, 131] width 8 height 8
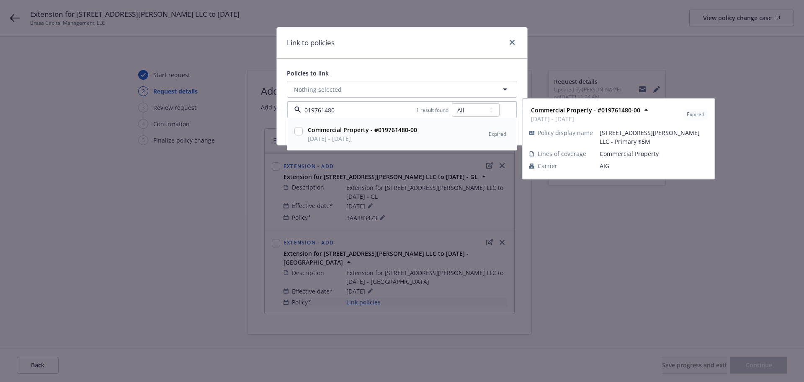
click at [300, 129] on input "checkbox" at bounding box center [298, 131] width 8 height 8
checkbox input "true"
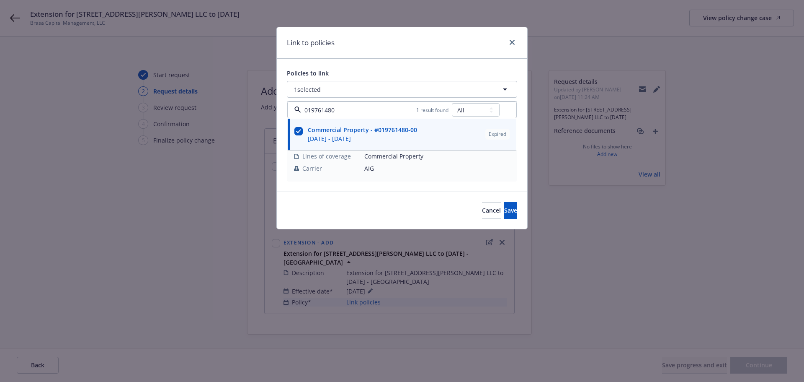
click at [391, 69] on div "Policies to link" at bounding box center [402, 73] width 230 height 9
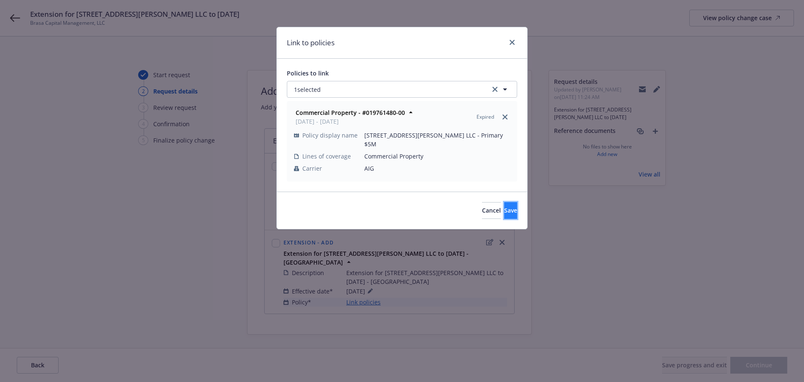
click at [504, 202] on button "Save" at bounding box center [510, 210] width 13 height 17
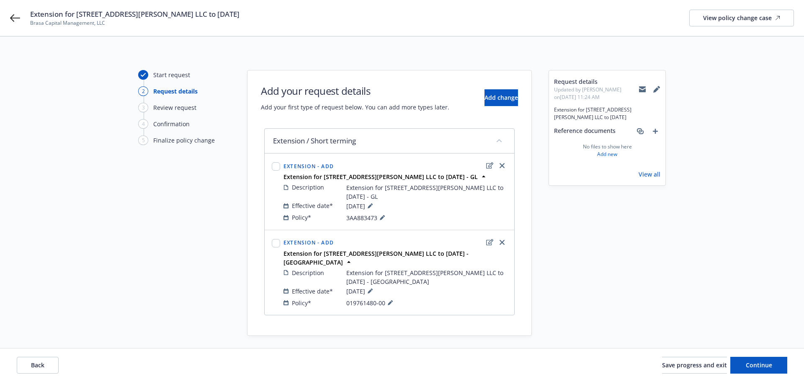
click at [477, 84] on div "Add your request details Add your first type of request below. You can add more…" at bounding box center [389, 98] width 257 height 28
click at [485, 98] on span "Add change" at bounding box center [502, 97] width 34 height 8
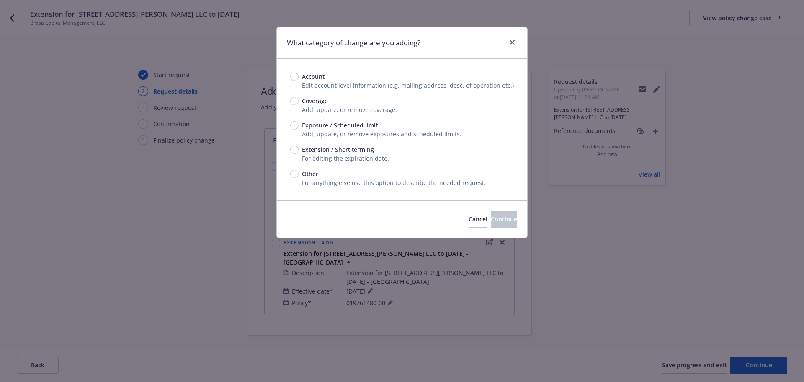
click at [345, 148] on span "Extension / Short terming" at bounding box center [338, 149] width 72 height 9
click at [299, 148] on input "Extension / Short terming" at bounding box center [294, 149] width 8 height 8
radio input "true"
click at [491, 217] on span "Continue" at bounding box center [504, 219] width 26 height 8
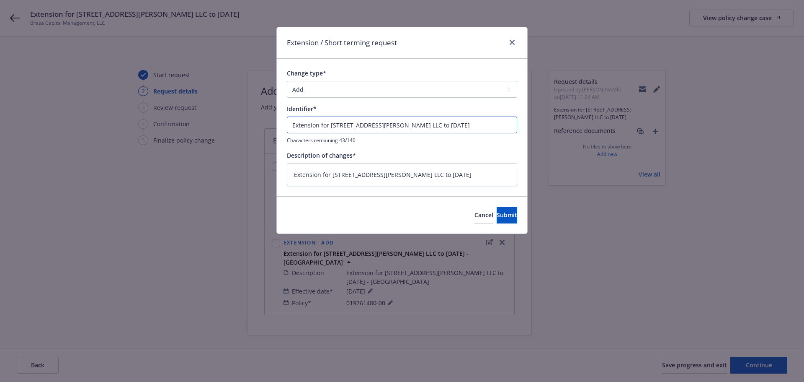
click at [444, 124] on input "Extension for [STREET_ADDRESS][PERSON_NAME] LLC to [DATE]" at bounding box center [402, 124] width 230 height 17
type textarea "x"
type input "Extension for [STREET_ADDRESS][PERSON_NAME] LLC to [DATE]"
type textarea "x"
type input "Extension for [STREET_ADDRESS][PERSON_NAME] LLC to [DATE] -"
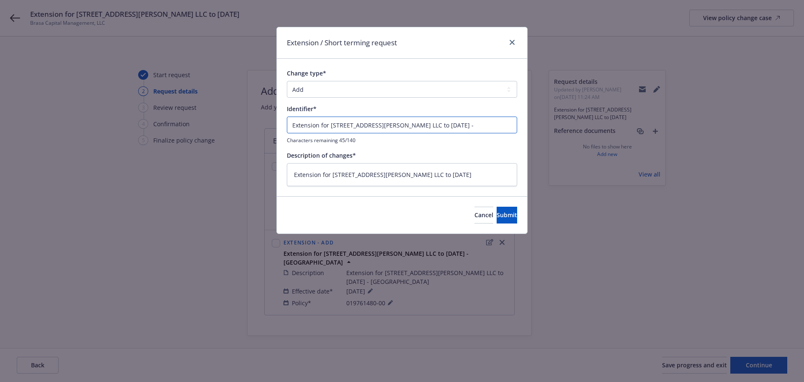
type textarea "x"
type input "Extension for [STREET_ADDRESS][PERSON_NAME] LLC to [DATE] -"
type textarea "x"
type input "Extension for [STREET_ADDRESS][PERSON_NAME] LLC to [DATE] - K"
type textarea "x"
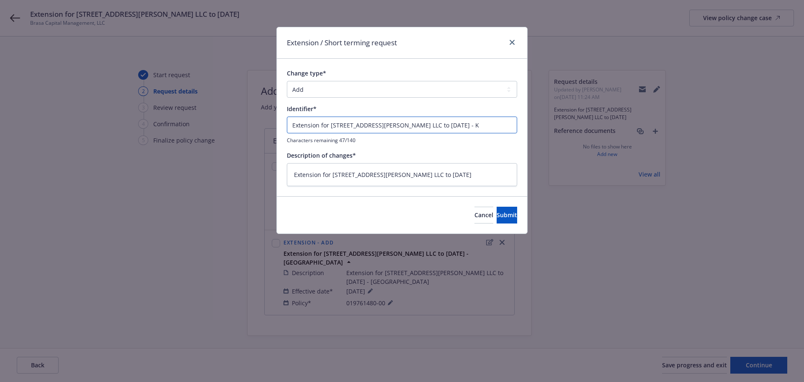
type input "Extension for [STREET_ADDRESS][PERSON_NAME] LLC to [DATE] - Ki"
type textarea "x"
type input "Extension for [STREET_ADDRESS][PERSON_NAME] LLC to [DATE] - Kin"
type textarea "x"
type input "Extension for [STREET_ADDRESS][PERSON_NAME] LLC to [DATE] - Kins"
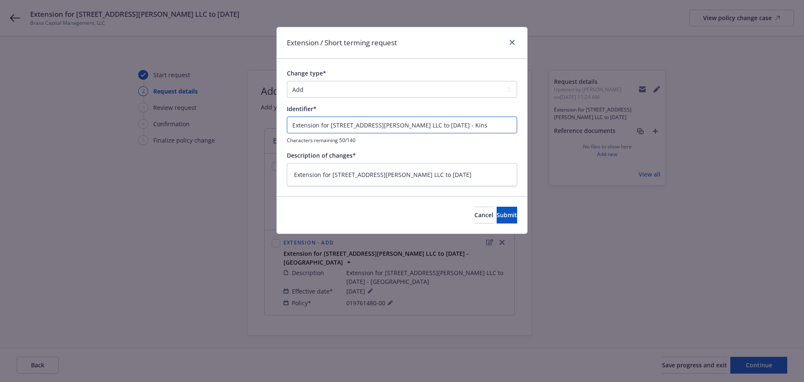
type textarea "x"
type input "Extension for [STREET_ADDRESS][PERSON_NAME] LLC to [DATE] - Kinsa"
type textarea "x"
type input "Extension for [STREET_ADDRESS][PERSON_NAME] LLC to [DATE] - Kinsal"
type textarea "x"
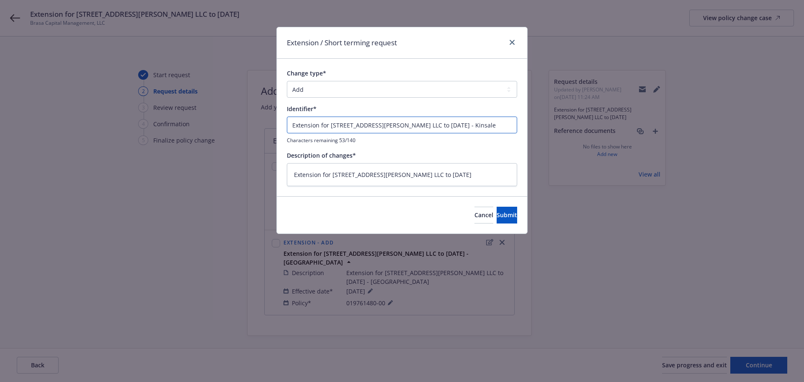
type input "Extension for [STREET_ADDRESS][PERSON_NAME] LLC to [DATE] - Kinsale"
click at [446, 180] on textarea "Extension for [STREET_ADDRESS][PERSON_NAME] LLC to [DATE]" at bounding box center [402, 174] width 230 height 23
paste textarea "- Kinsale"
type textarea "x"
type textarea "Extension for [STREET_ADDRESS][PERSON_NAME] LLC to [DATE] - Kinsale"
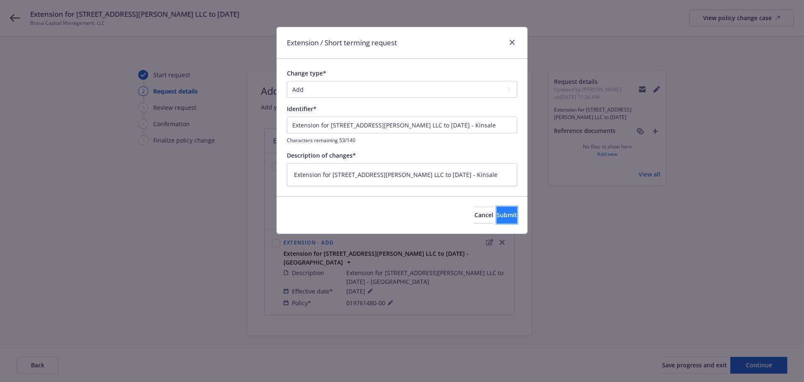
click at [497, 213] on span "Submit" at bounding box center [507, 215] width 21 height 8
type textarea "x"
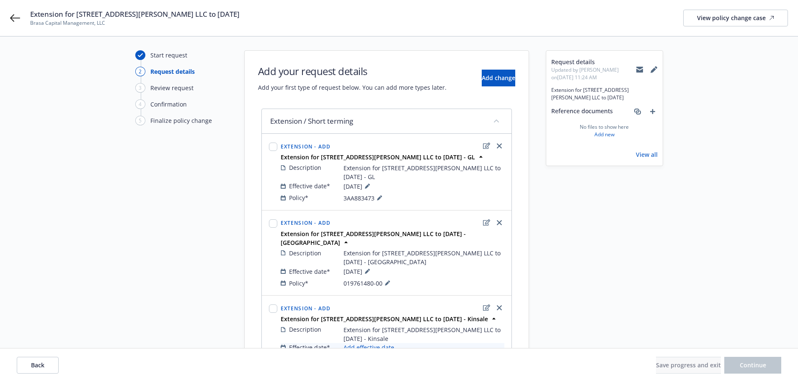
scroll to position [42, 0]
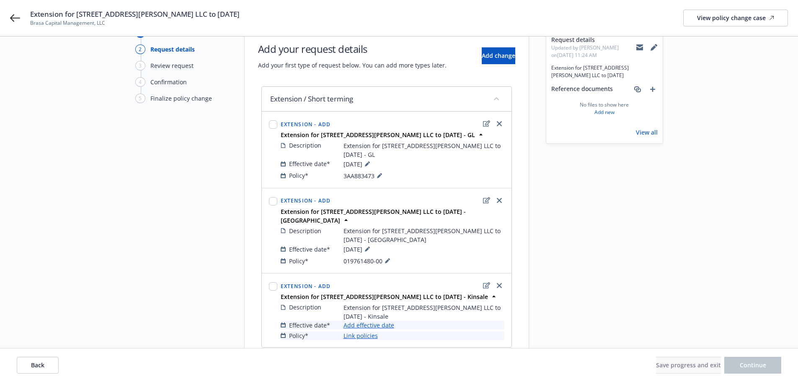
click at [363, 320] on link "Add effective date" at bounding box center [368, 324] width 51 height 9
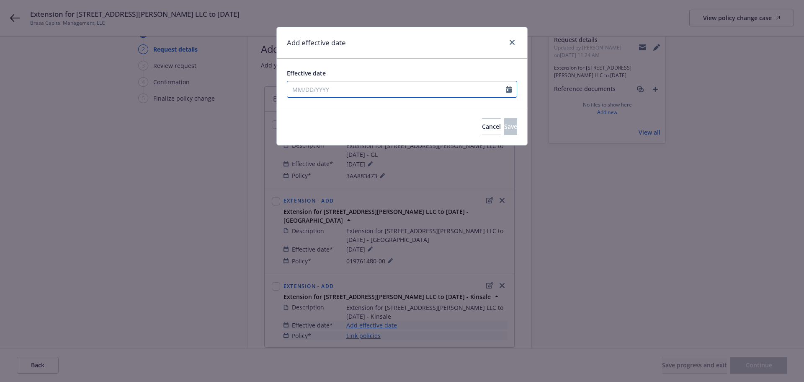
click at [321, 85] on input "Effective date" at bounding box center [396, 89] width 219 height 16
select select "9"
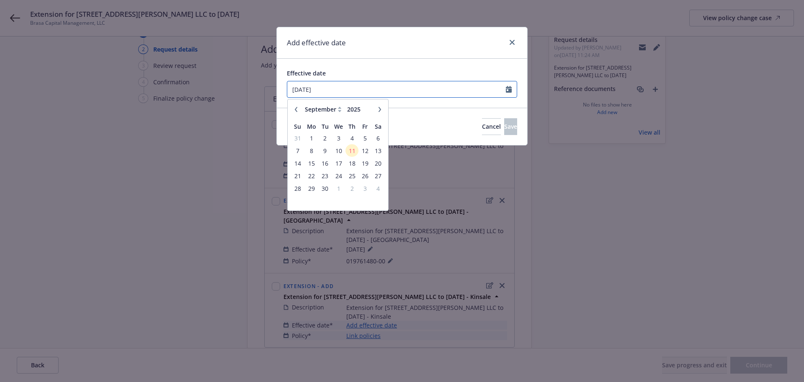
type input "[DATE]"
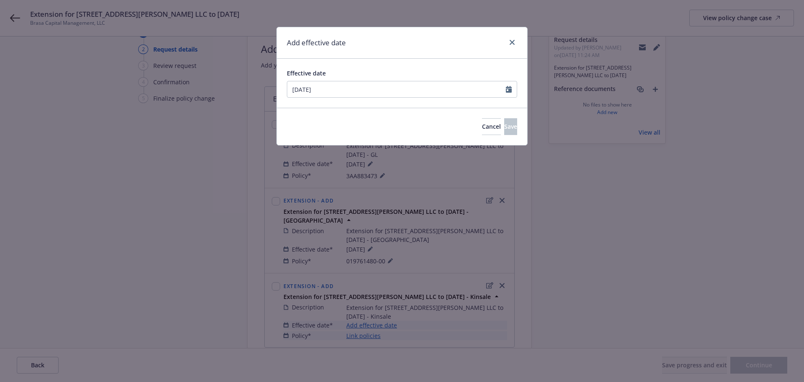
click at [364, 52] on div "Add effective date" at bounding box center [402, 42] width 250 height 31
click at [504, 121] on button "Save" at bounding box center [510, 126] width 13 height 17
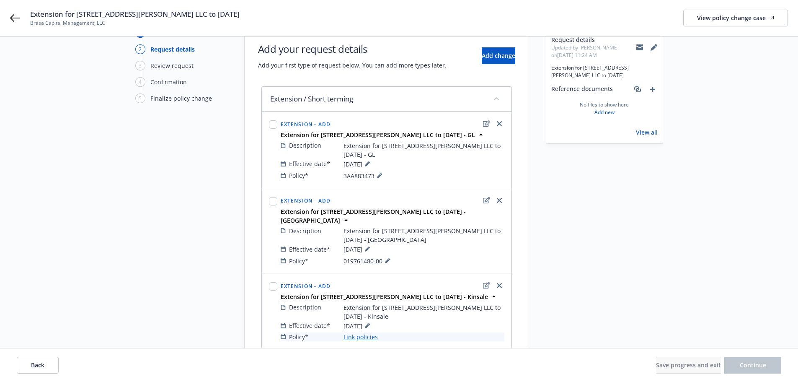
click at [359, 332] on link "Link policies" at bounding box center [360, 336] width 34 height 9
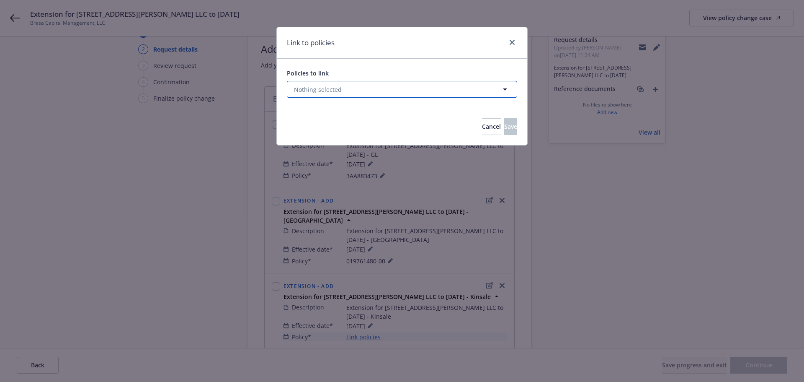
click at [321, 93] on span "Nothing selected" at bounding box center [318, 89] width 48 height 9
select select "ACTIVE"
type input "0100361323"
click at [467, 106] on select "All Active Upcoming Expired Cancelled" at bounding box center [476, 109] width 48 height 13
select select
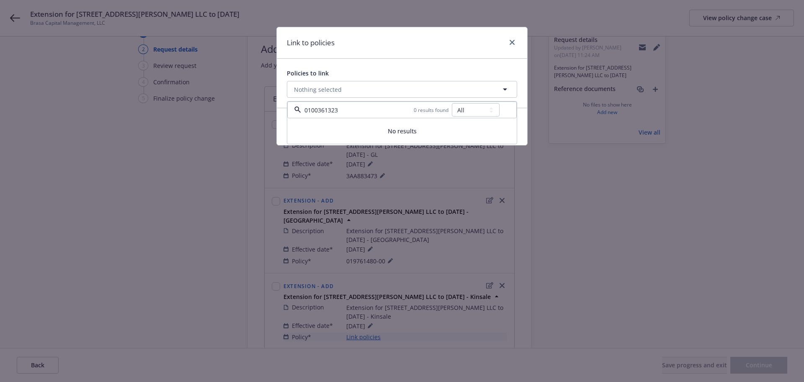
click at [452, 103] on select "All Active Upcoming Expired Cancelled" at bounding box center [476, 109] width 48 height 13
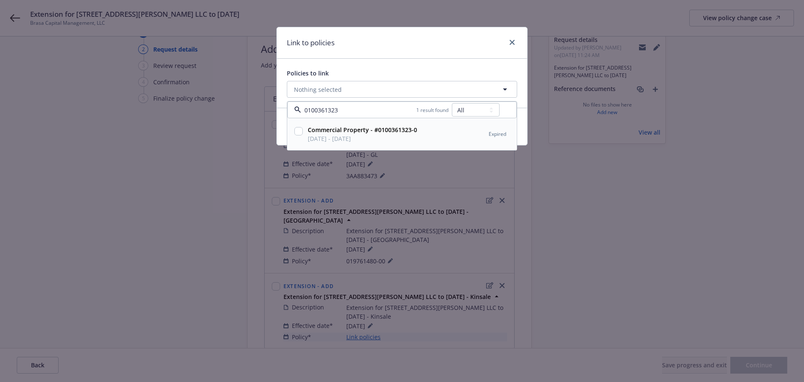
click at [298, 133] on input "checkbox" at bounding box center [298, 131] width 8 height 8
checkbox input "true"
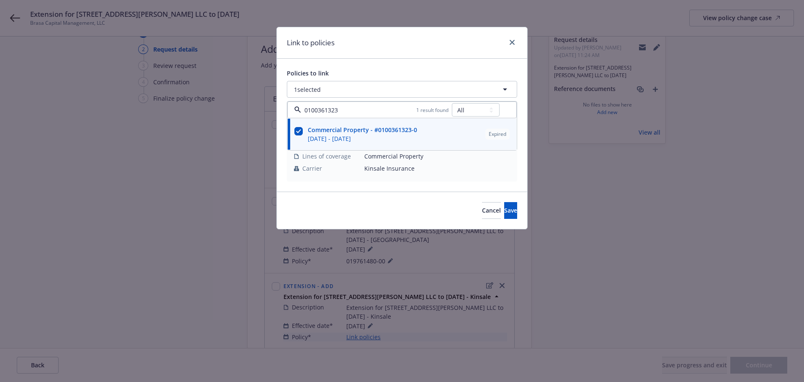
click at [364, 74] on div "Policies to link" at bounding box center [402, 73] width 230 height 9
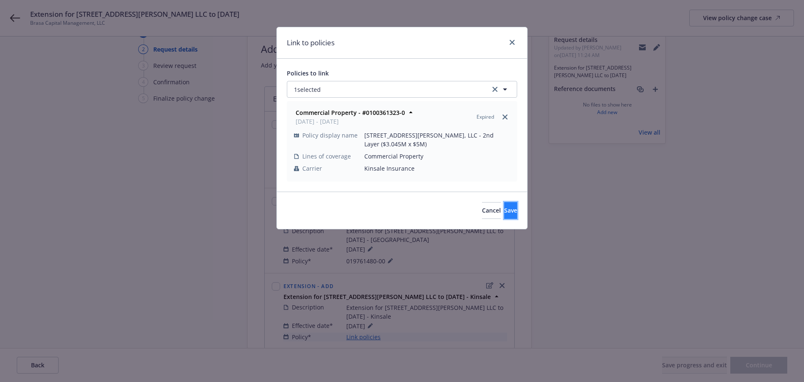
click at [504, 206] on span "Save" at bounding box center [510, 210] width 13 height 8
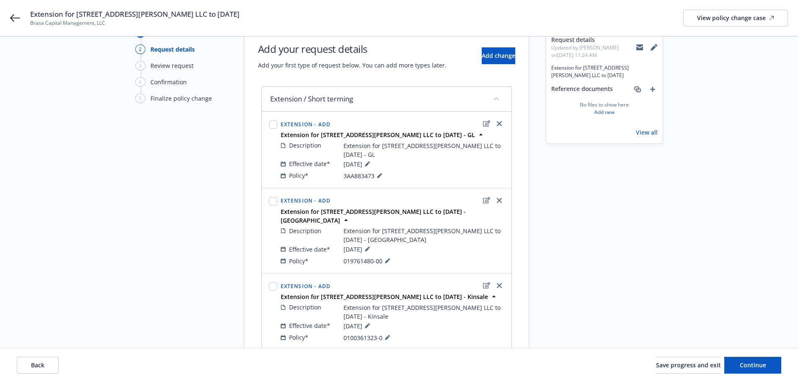
click at [565, 175] on div "Request details Updated by [PERSON_NAME] on [DATE] 11:24 AM Extension for [STRE…" at bounding box center [604, 199] width 117 height 342
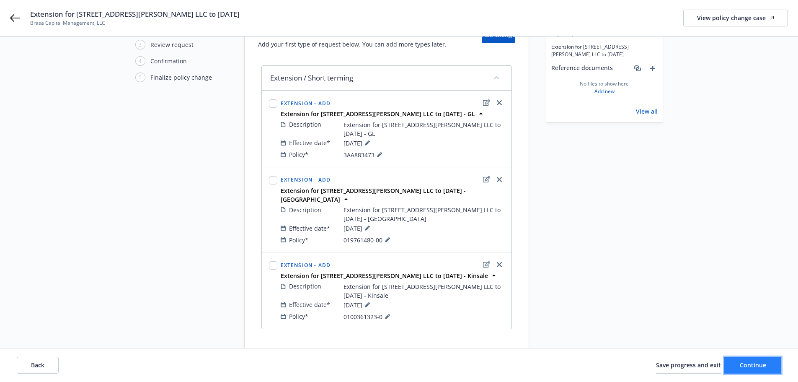
click at [750, 369] on button "Continue" at bounding box center [752, 364] width 57 height 17
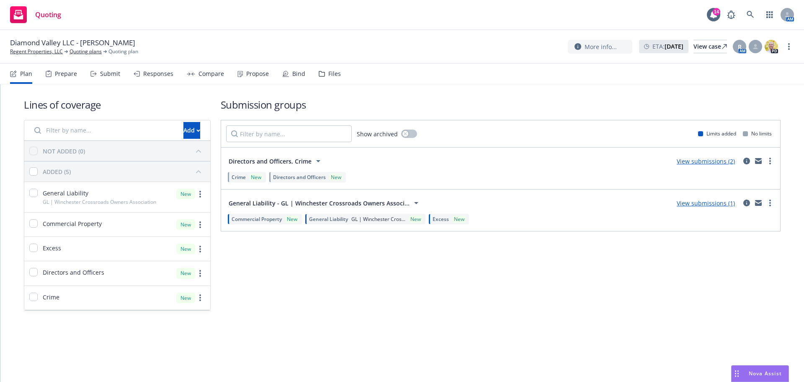
click at [715, 204] on link "View submissions (1)" at bounding box center [706, 203] width 58 height 8
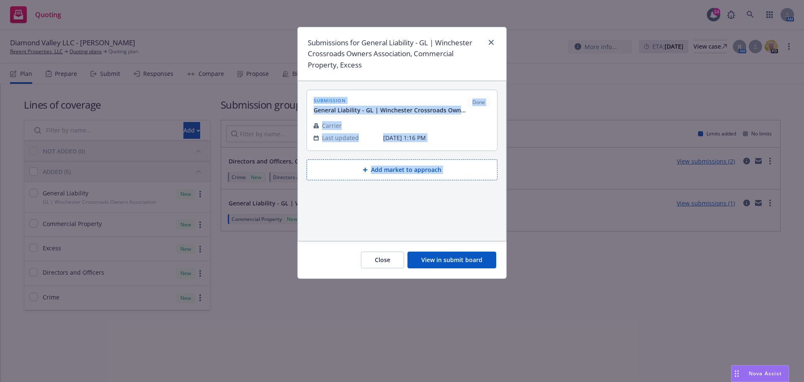
click at [465, 204] on div "submission General Liability - GL | Winchester Crossroads Owners Association, C…" at bounding box center [402, 160] width 208 height 159
click at [467, 191] on div "submission General Liability - GL | Winchester Crossroads Owners Association, C…" at bounding box center [402, 160] width 208 height 159
click at [460, 263] on button "View in submit board" at bounding box center [451, 259] width 89 height 17
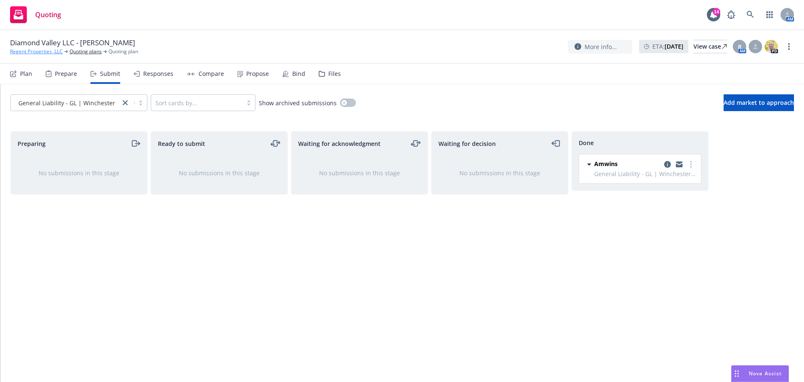
click at [44, 52] on link "Regent Properties, LLC" at bounding box center [36, 52] width 53 height 8
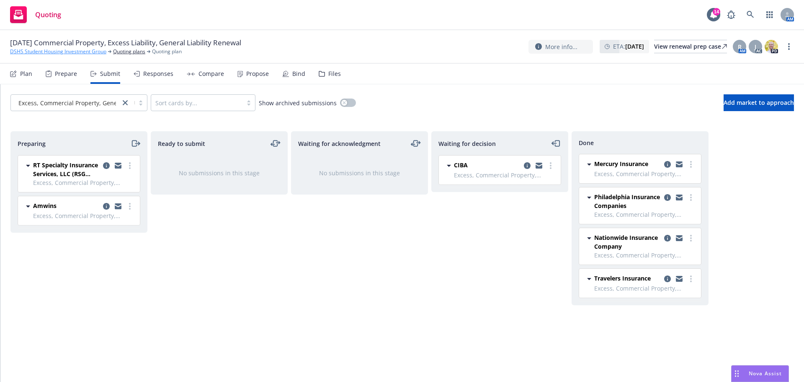
click at [46, 52] on link "DSHS Student Housing Investment Group" at bounding box center [58, 52] width 96 height 8
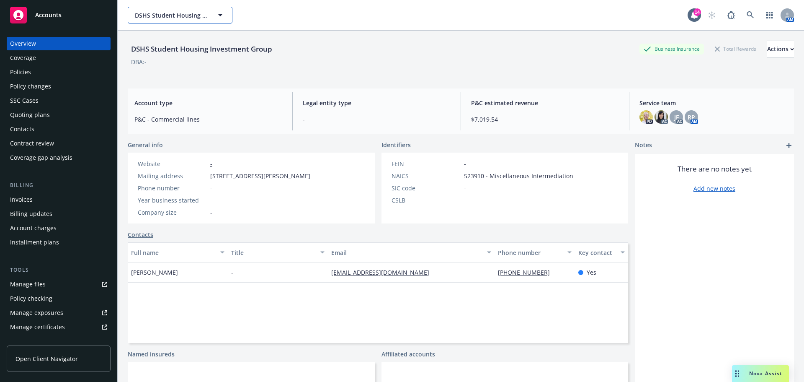
click at [177, 13] on span "DSHS Student Housing Investment Group" at bounding box center [171, 15] width 72 height 9
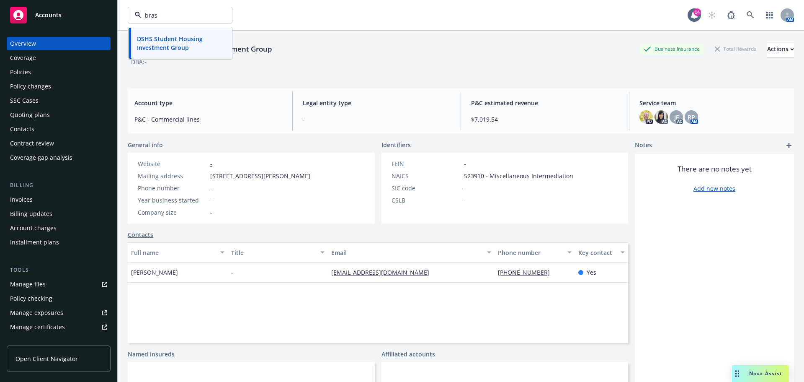
type input "brasa"
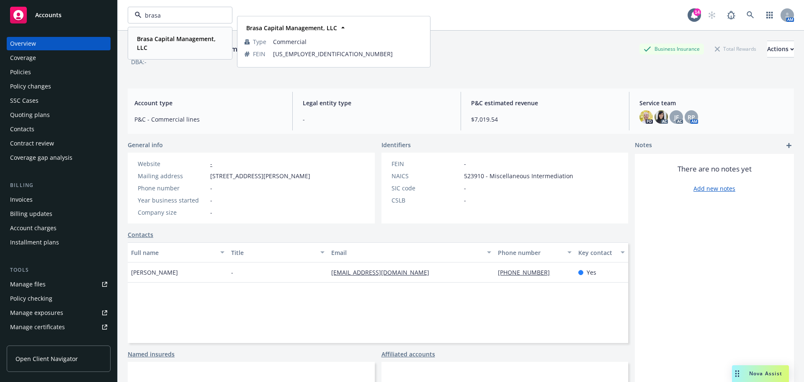
click at [173, 46] on span "Brasa Capital Management, LLC" at bounding box center [179, 43] width 85 height 18
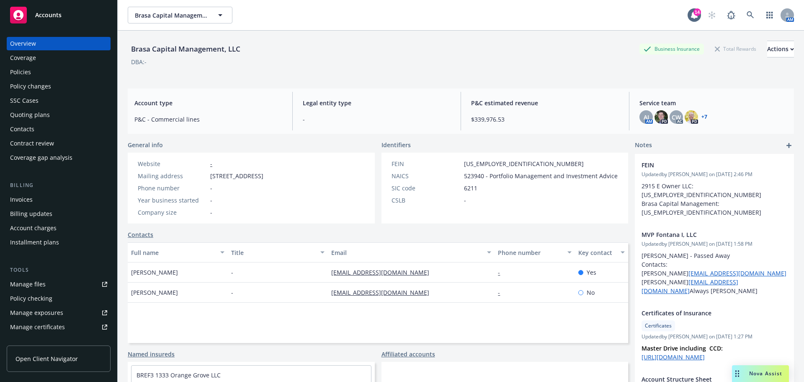
click at [42, 75] on div "Policies" at bounding box center [58, 71] width 97 height 13
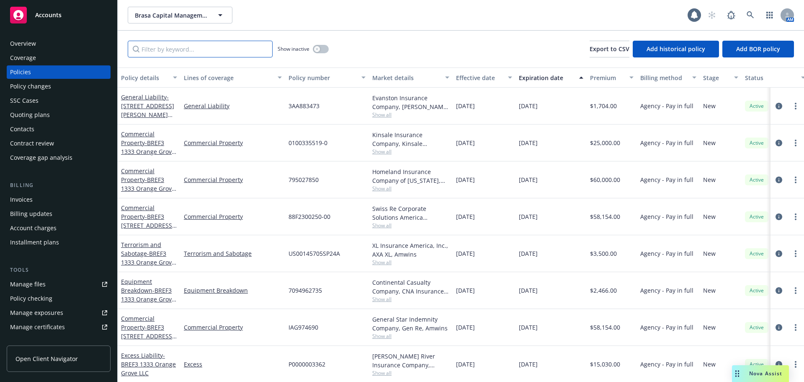
click at [224, 54] on input "Filter by keyword..." at bounding box center [200, 49] width 145 height 17
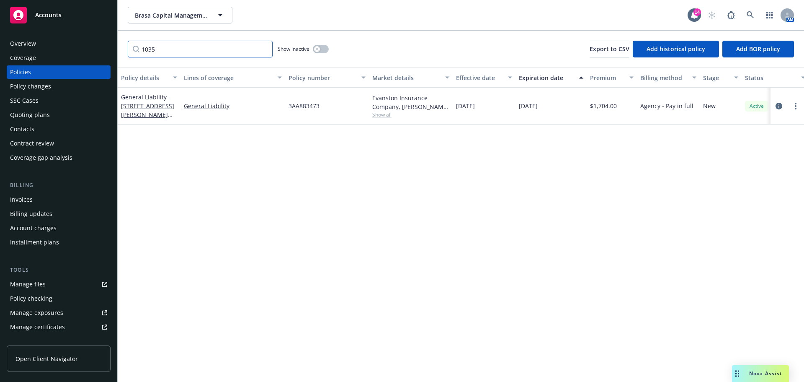
type input "1035"
click at [313, 48] on button "button" at bounding box center [321, 49] width 16 height 8
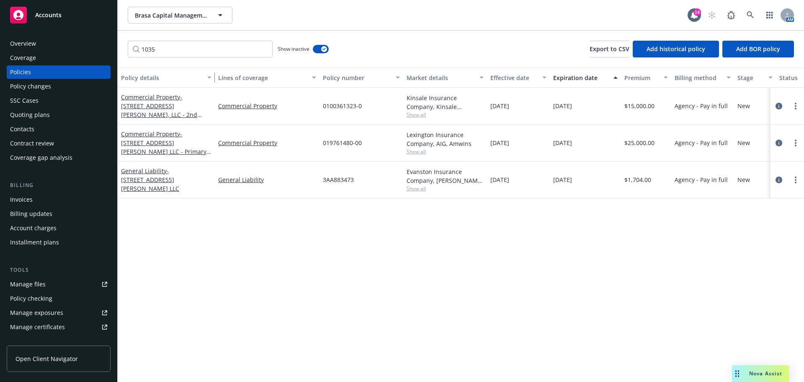
drag, startPoint x: 179, startPoint y: 80, endPoint x: 214, endPoint y: 80, distance: 34.3
click at [213, 80] on div "button" at bounding box center [211, 77] width 4 height 19
drag, startPoint x: 360, startPoint y: 140, endPoint x: 328, endPoint y: 141, distance: 31.4
click at [329, 141] on span "019761480-00" at bounding box center [342, 142] width 39 height 9
drag, startPoint x: 324, startPoint y: 141, endPoint x: 366, endPoint y: 140, distance: 41.9
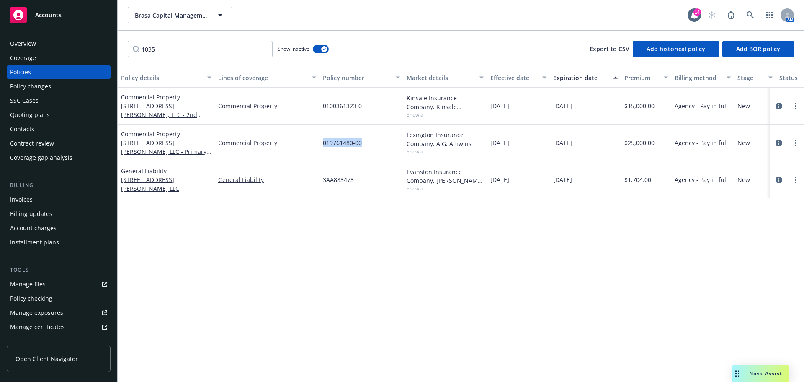
click at [366, 140] on div "019761480-00" at bounding box center [362, 142] width 84 height 37
copy span "019761480-00"
drag, startPoint x: 362, startPoint y: 180, endPoint x: 320, endPoint y: 180, distance: 41.9
click at [320, 180] on div "3AA883473" at bounding box center [362, 179] width 84 height 37
drag, startPoint x: 365, startPoint y: 103, endPoint x: 315, endPoint y: 103, distance: 50.3
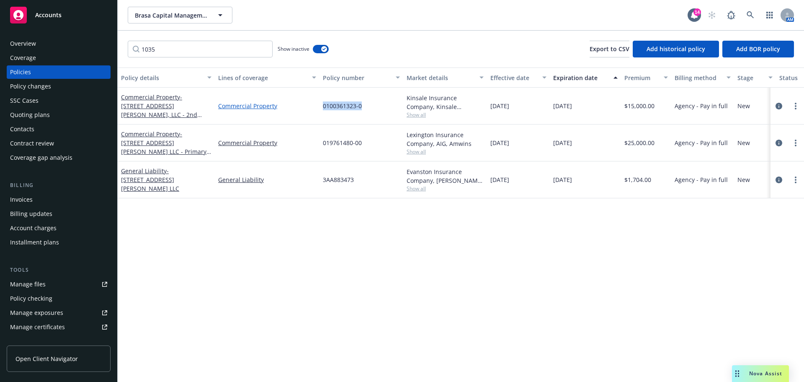
click at [315, 103] on div "Commercial Property - 1035 Howard St, LLC - 2nd Layer ($3.045M x $5M) Commercia…" at bounding box center [539, 106] width 843 height 37
copy div "0100361323-0"
drag, startPoint x: 356, startPoint y: 177, endPoint x: 312, endPoint y: 171, distance: 43.9
click at [312, 171] on div "General Liability - 1035 Howard St LLC General Liability 3AA883473 Evanston Ins…" at bounding box center [539, 179] width 843 height 37
copy div "3AA883473"
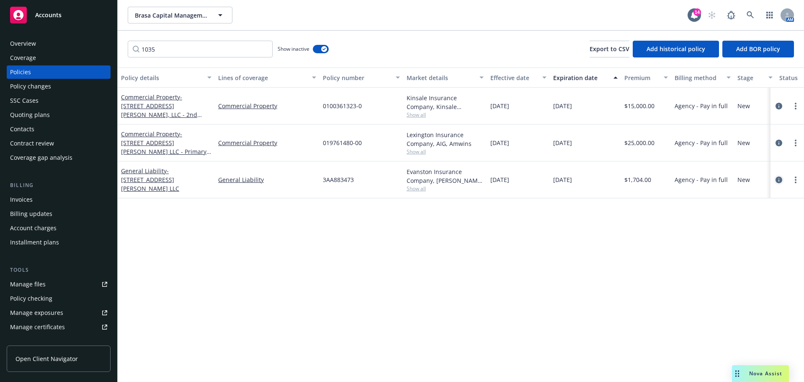
click at [780, 176] on icon "circleInformation" at bounding box center [779, 179] width 7 height 7
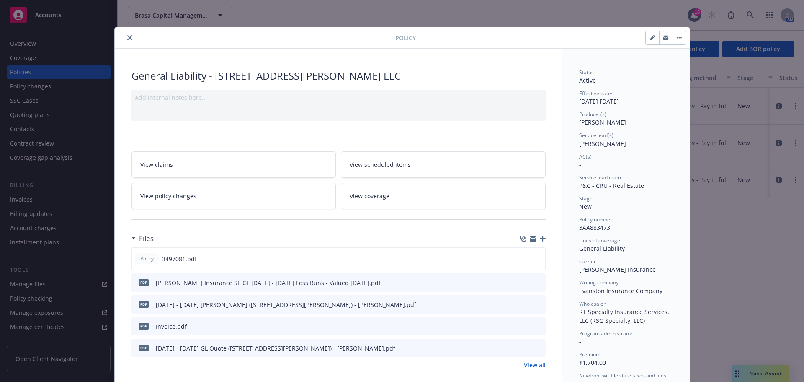
click at [127, 35] on button "close" at bounding box center [130, 38] width 10 height 10
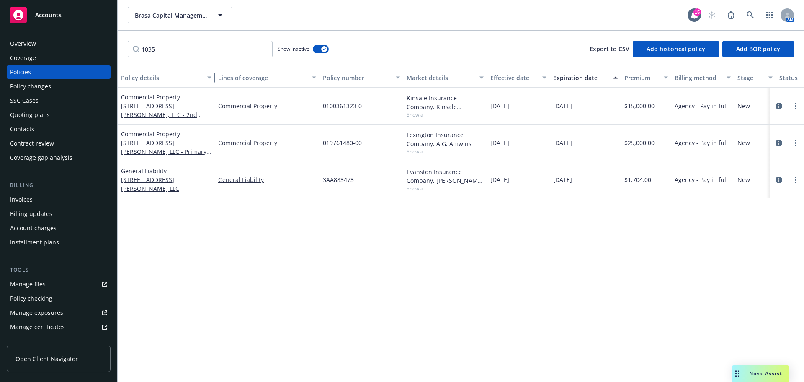
click at [212, 79] on div "button" at bounding box center [211, 77] width 4 height 19
